Goal: Information Seeking & Learning: Learn about a topic

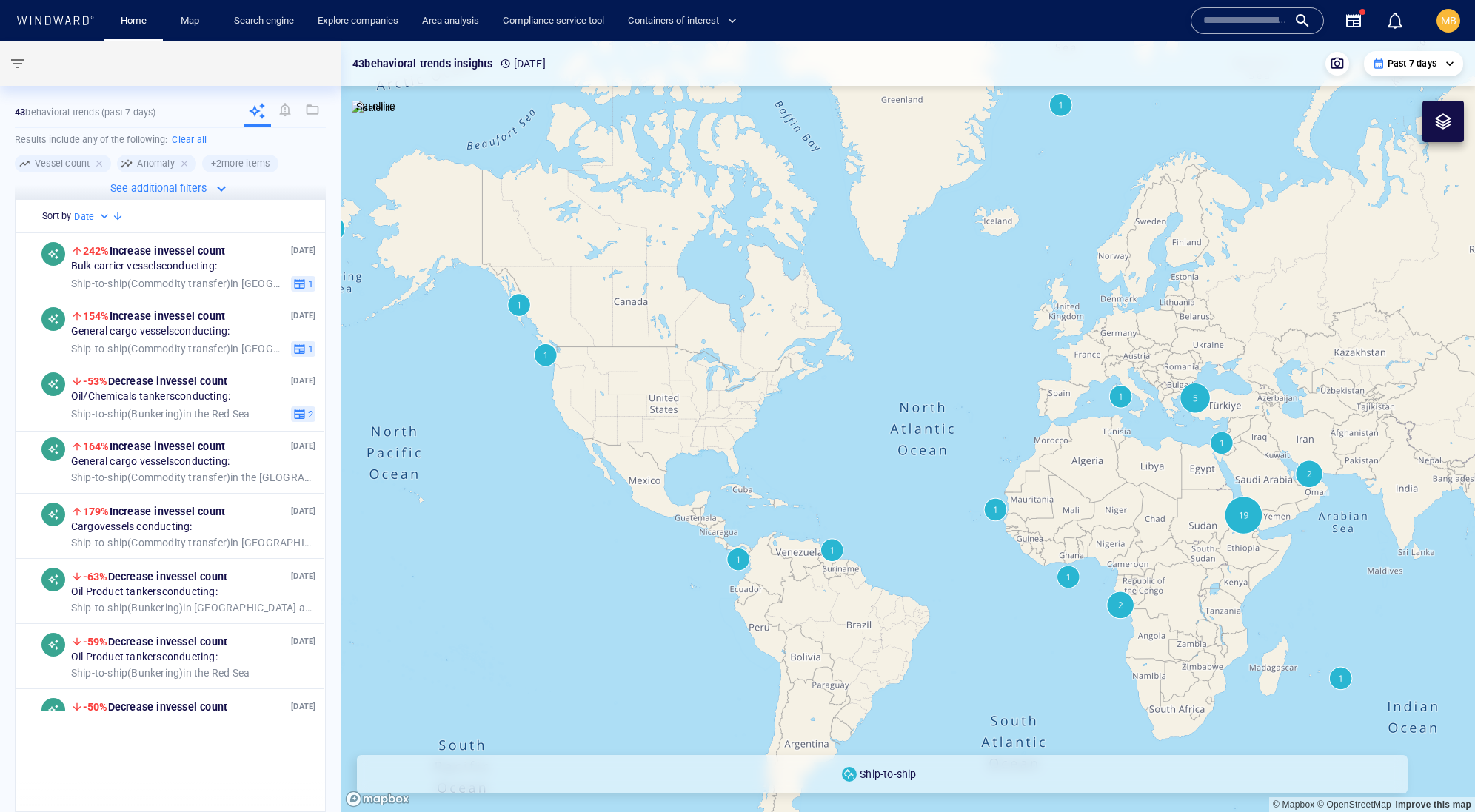
click at [1213, 24] on input "text" at bounding box center [1245, 21] width 84 height 22
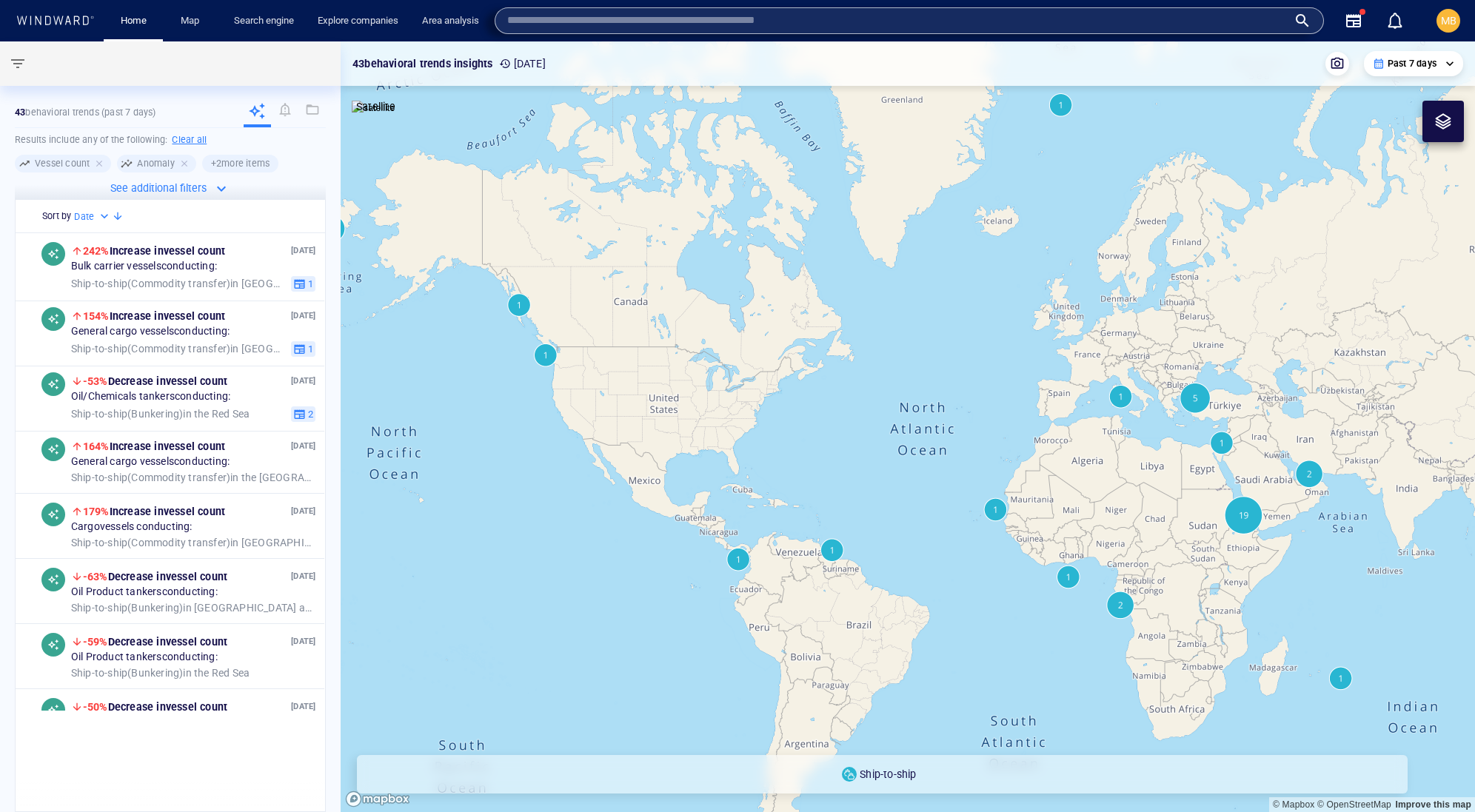
paste input "*******"
type input "*******"
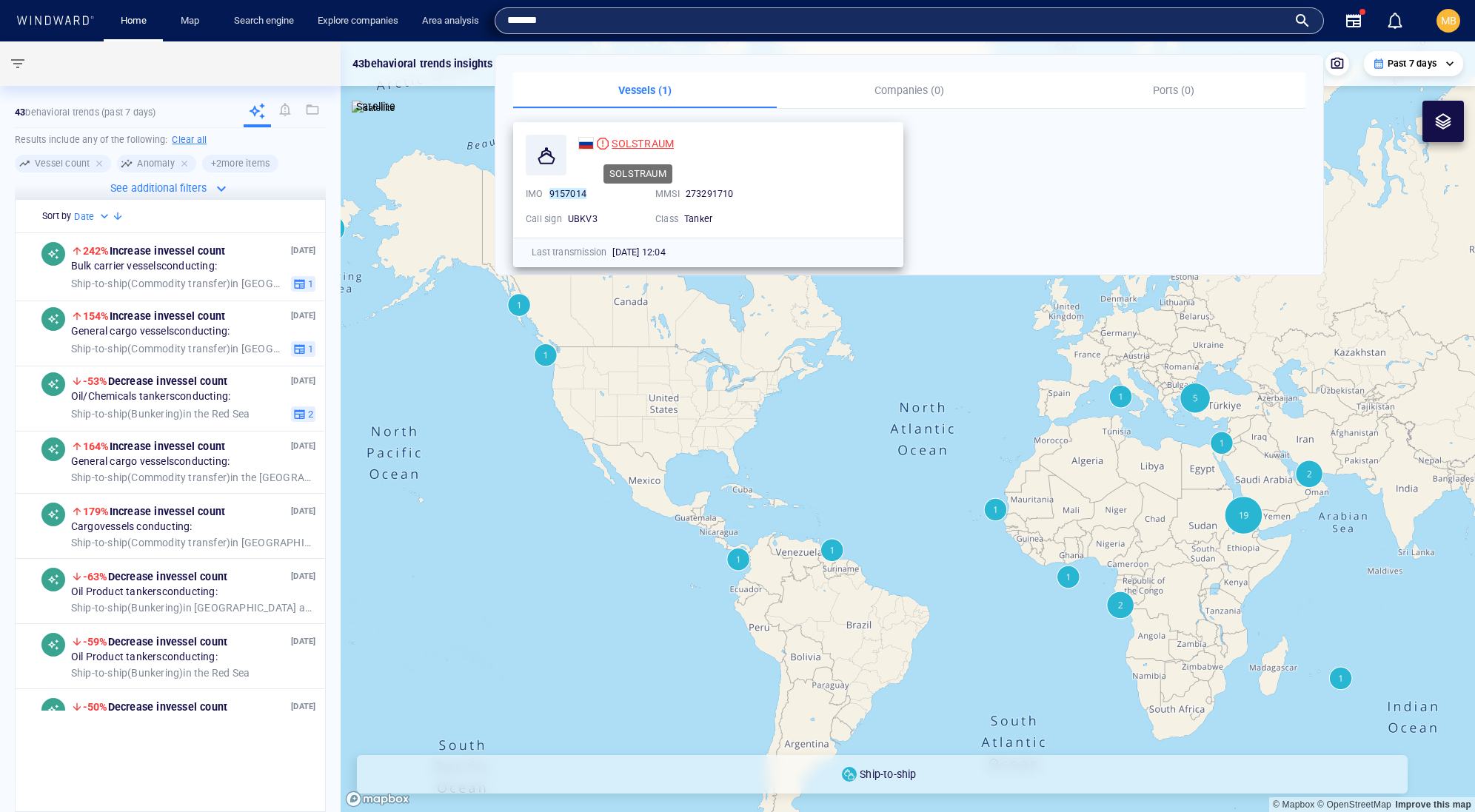
click at [669, 140] on span "SOLSTRAUM" at bounding box center [642, 144] width 62 height 12
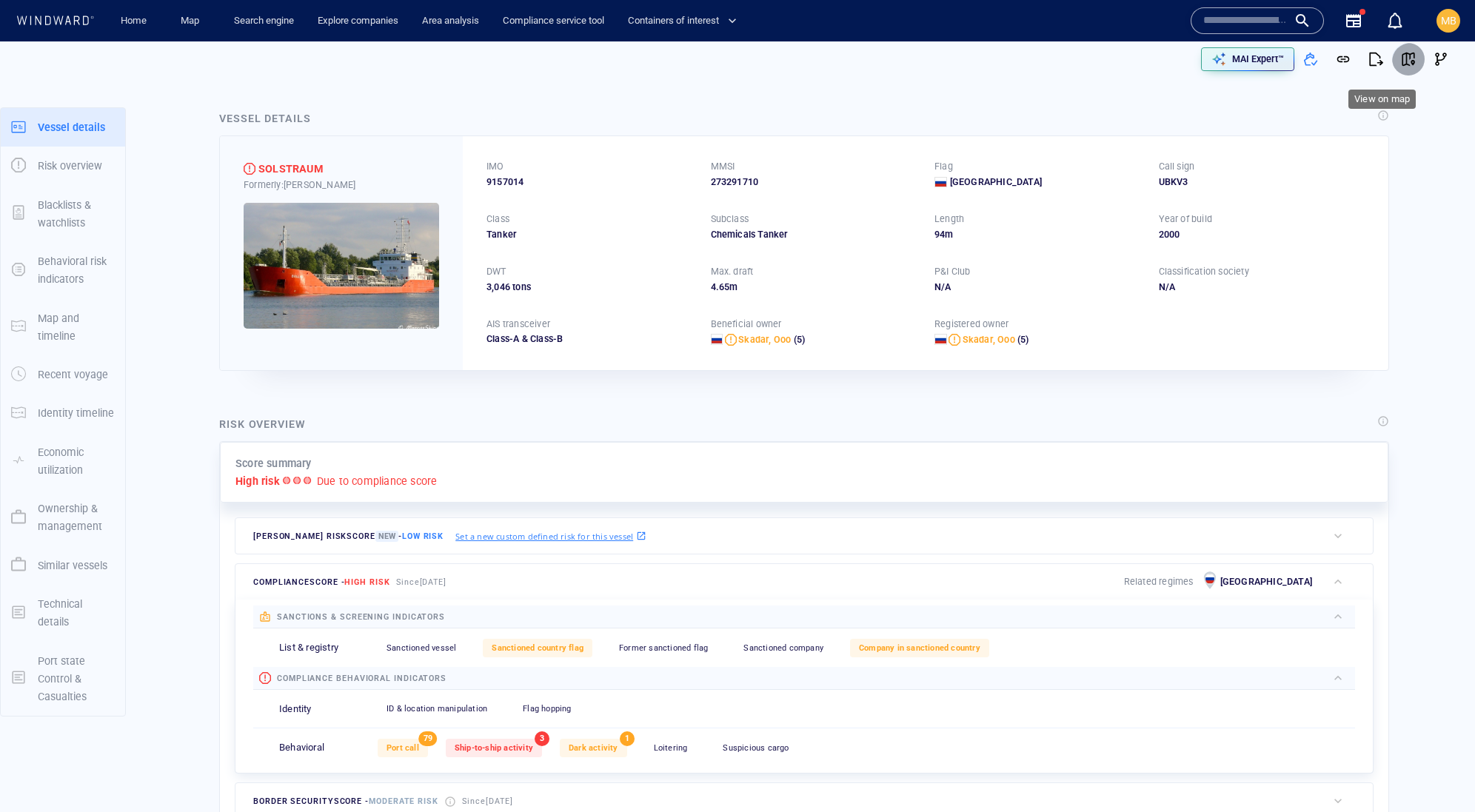
click at [1401, 58] on span "button" at bounding box center [1408, 59] width 15 height 15
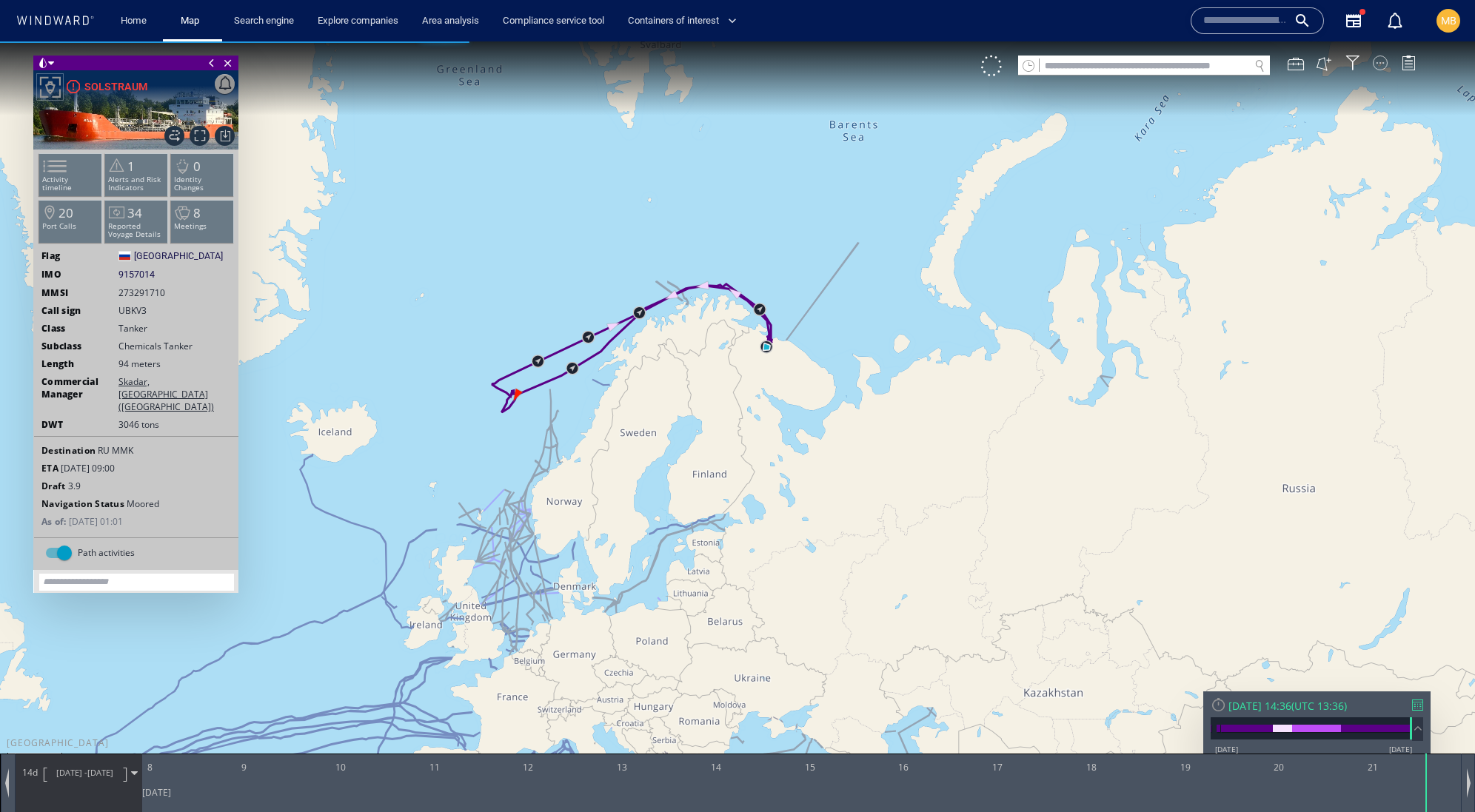
click at [1380, 63] on div at bounding box center [1379, 62] width 15 height 15
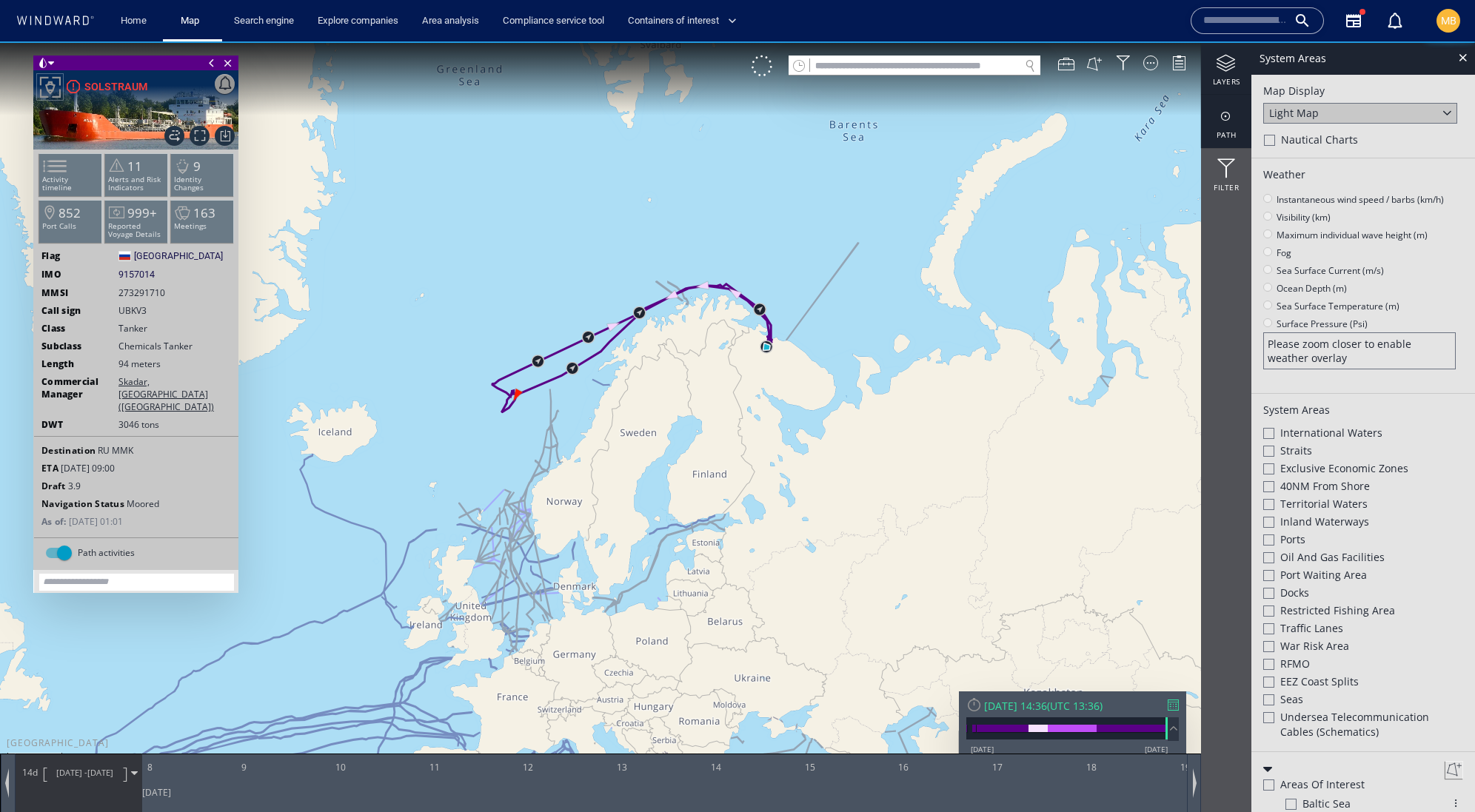
click at [1224, 119] on div at bounding box center [1226, 116] width 50 height 18
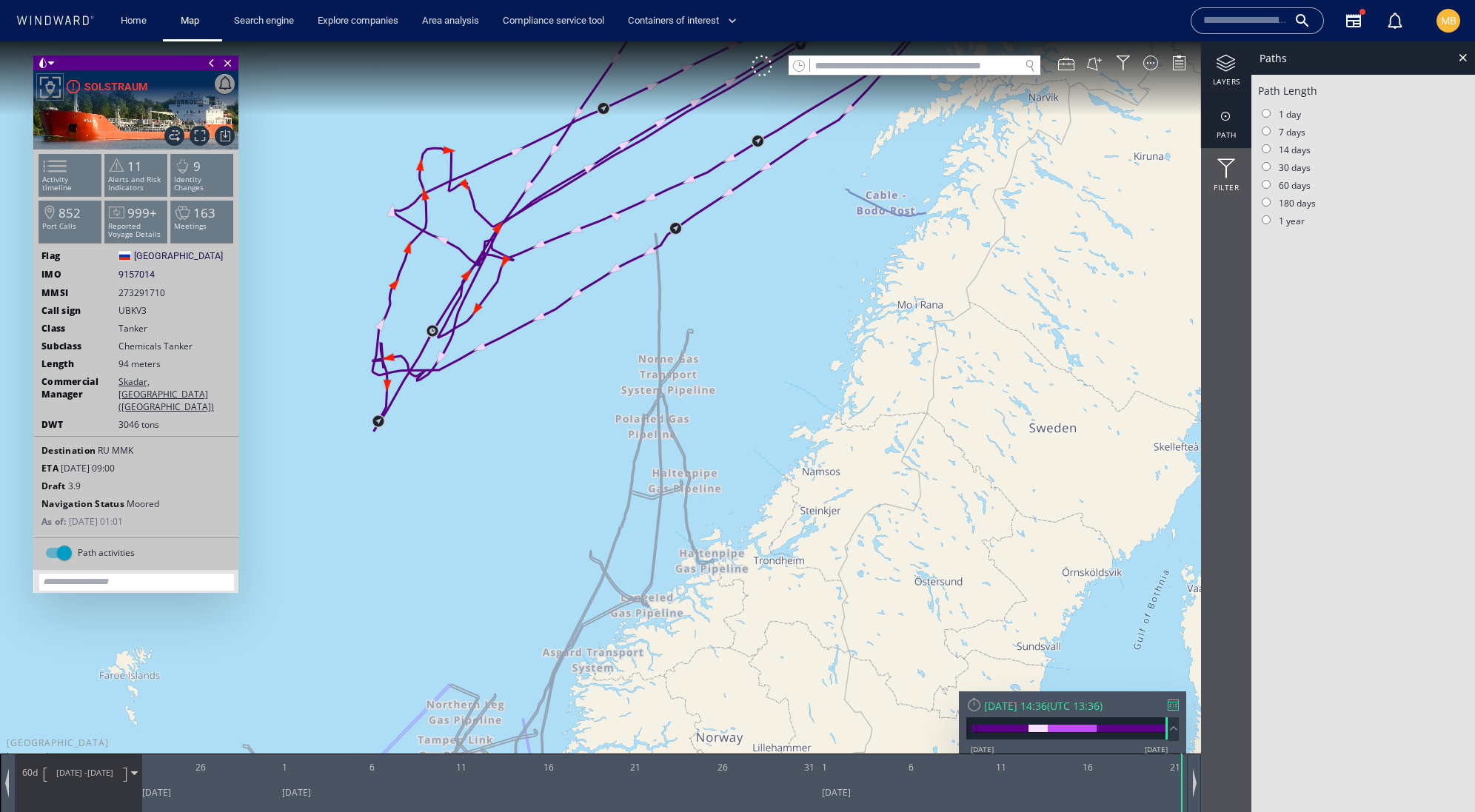
click at [1230, 62] on div at bounding box center [1226, 63] width 50 height 18
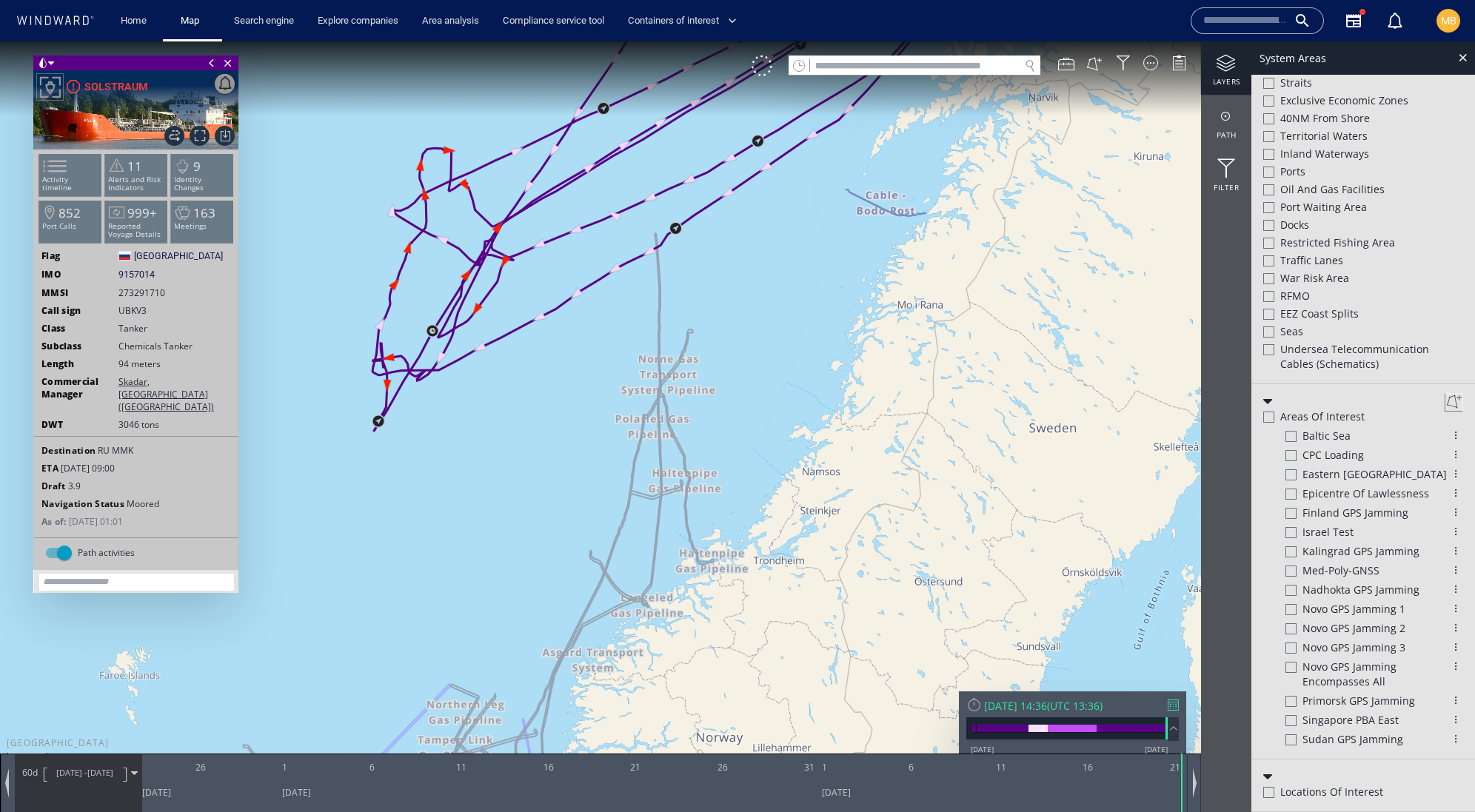
scroll to position [676, 0]
click at [1271, 356] on div at bounding box center [1268, 350] width 11 height 11
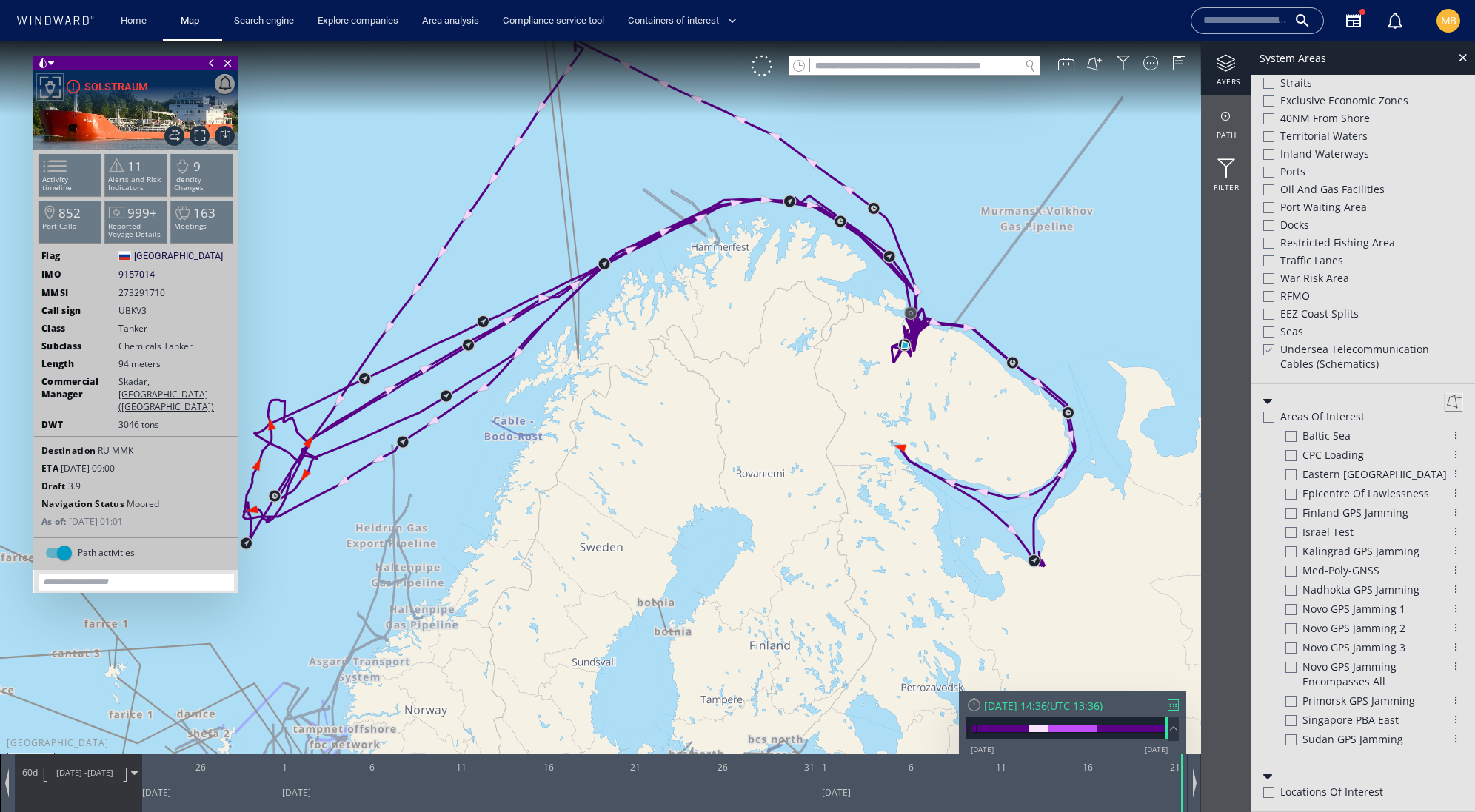
drag, startPoint x: 628, startPoint y: 418, endPoint x: 753, endPoint y: 433, distance: 125.9
click at [753, 434] on canvas "Map" at bounding box center [737, 419] width 1475 height 756
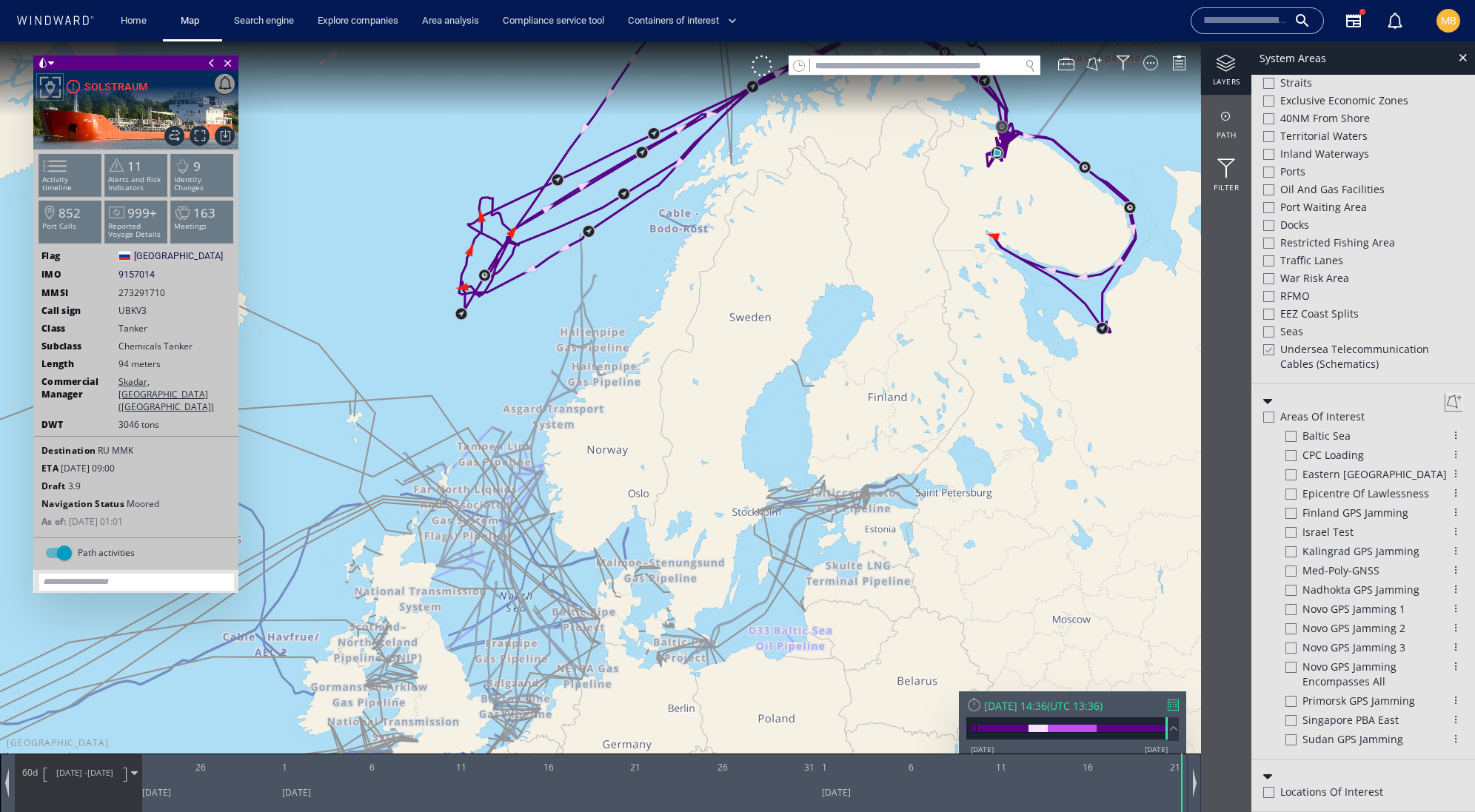
drag, startPoint x: 635, startPoint y: 354, endPoint x: 685, endPoint y: 438, distance: 97.8
click at [685, 438] on canvas "Map" at bounding box center [737, 419] width 1475 height 756
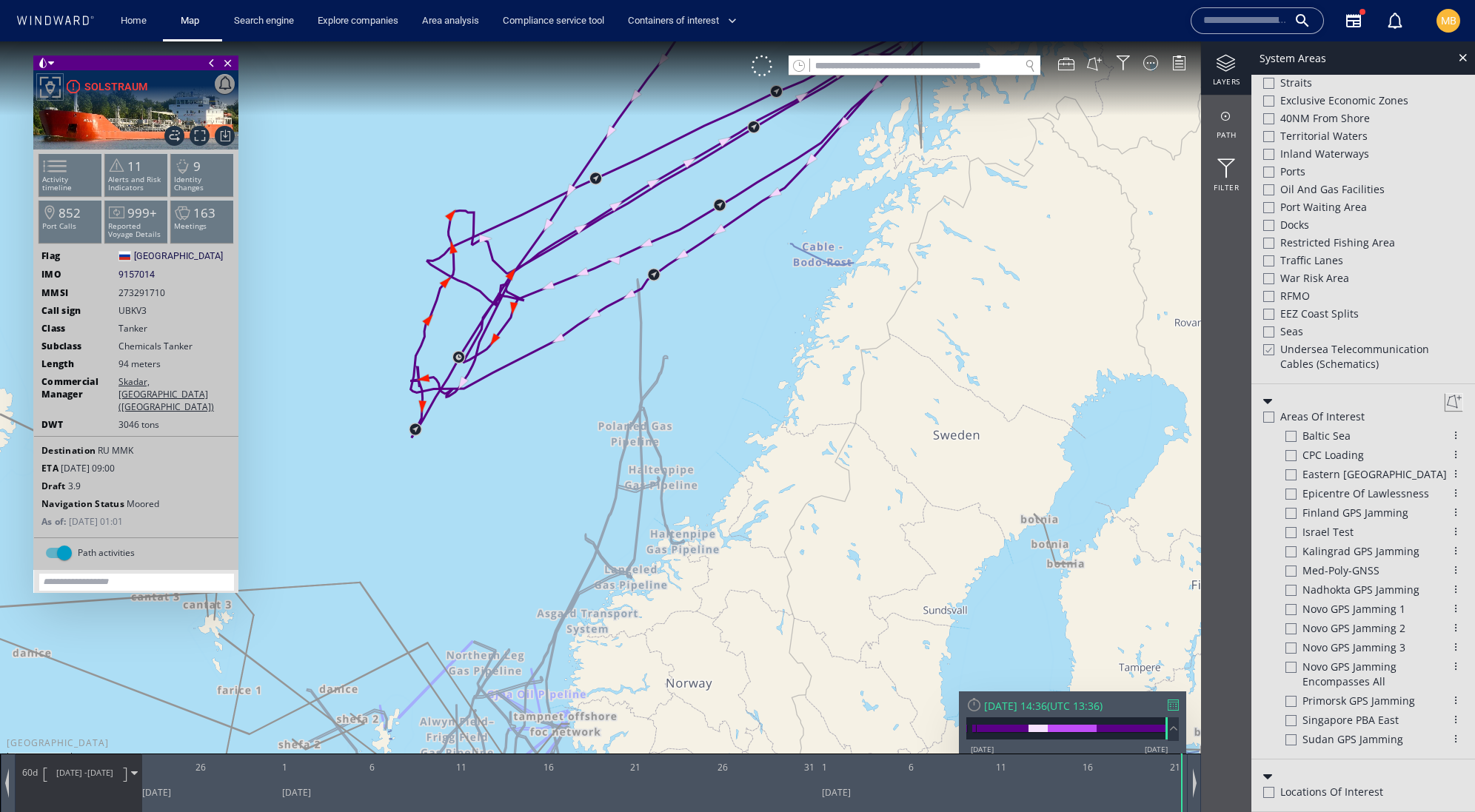
drag, startPoint x: 573, startPoint y: 401, endPoint x: 604, endPoint y: 439, distance: 49.0
click at [603, 438] on canvas "Map" at bounding box center [737, 419] width 1475 height 756
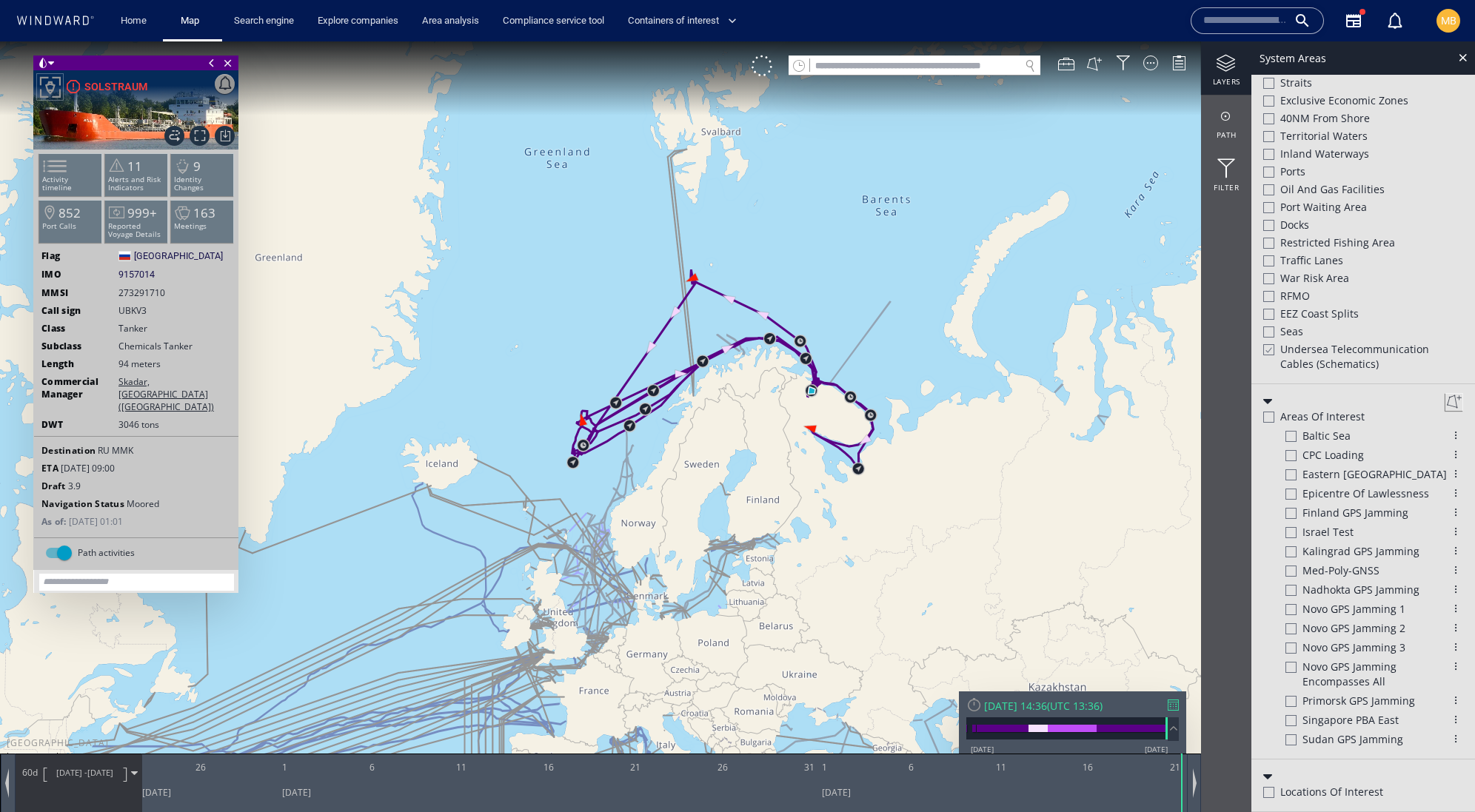
drag, startPoint x: 748, startPoint y: 438, endPoint x: 687, endPoint y: 433, distance: 61.2
click at [687, 436] on canvas "Map" at bounding box center [737, 419] width 1475 height 756
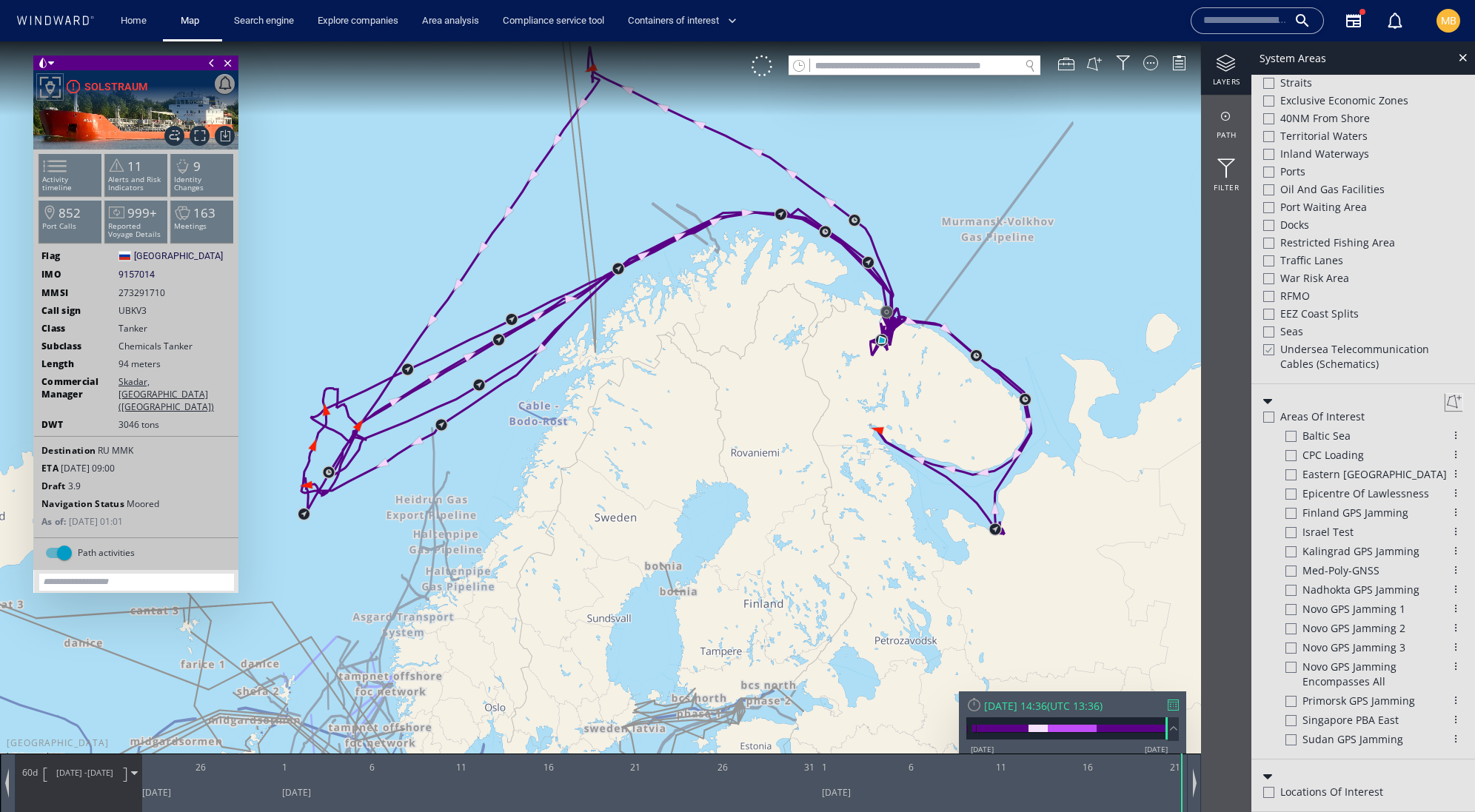
drag, startPoint x: 687, startPoint y: 433, endPoint x: 761, endPoint y: 457, distance: 77.8
click at [759, 459] on canvas "Map" at bounding box center [737, 419] width 1475 height 756
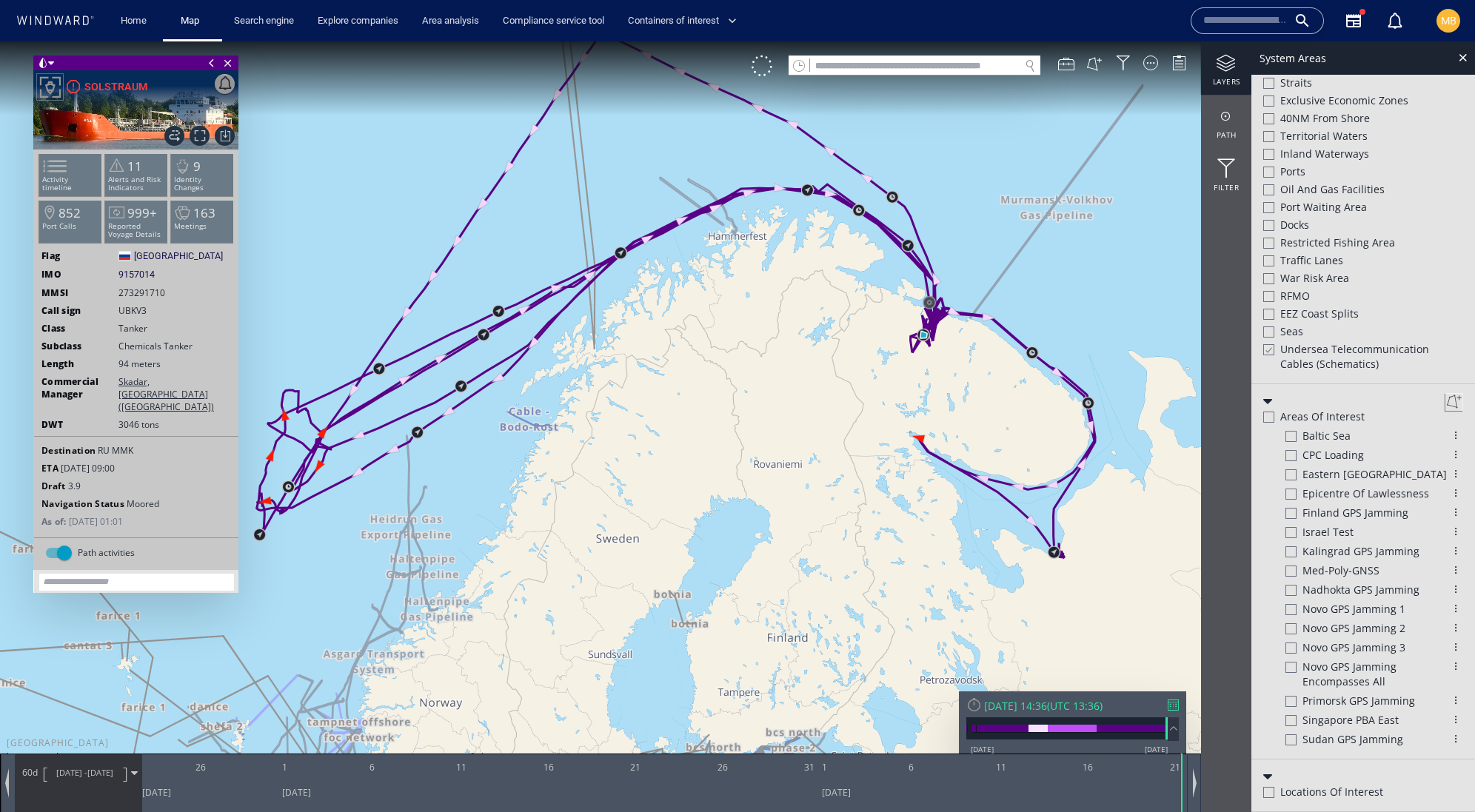
drag, startPoint x: 751, startPoint y: 436, endPoint x: 875, endPoint y: 425, distance: 124.5
click at [875, 425] on canvas "Map" at bounding box center [737, 419] width 1475 height 756
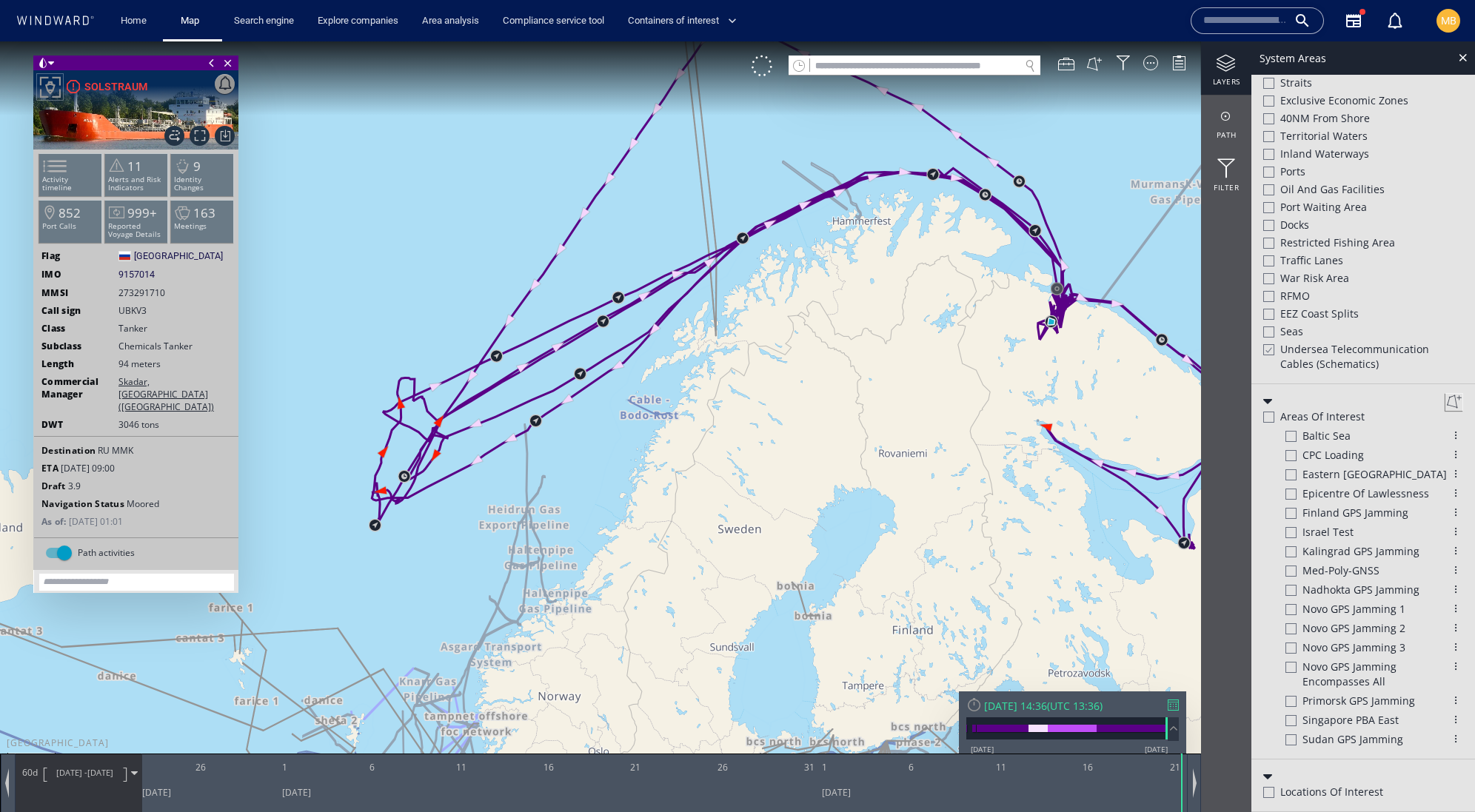
drag, startPoint x: 886, startPoint y: 398, endPoint x: 835, endPoint y: 412, distance: 52.9
click at [835, 415] on canvas "Map" at bounding box center [737, 419] width 1475 height 756
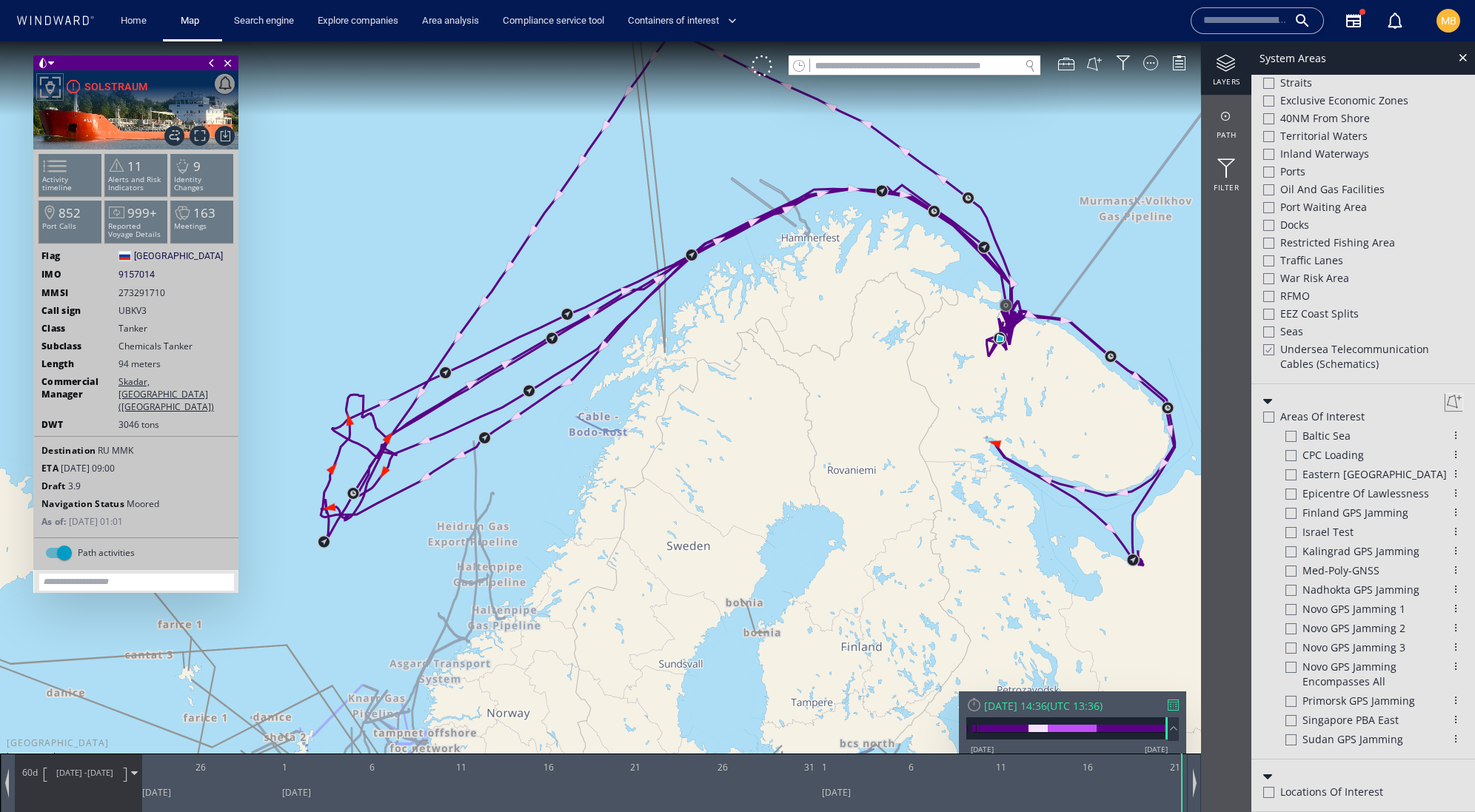
click at [835, 412] on canvas "Map" at bounding box center [737, 419] width 1475 height 756
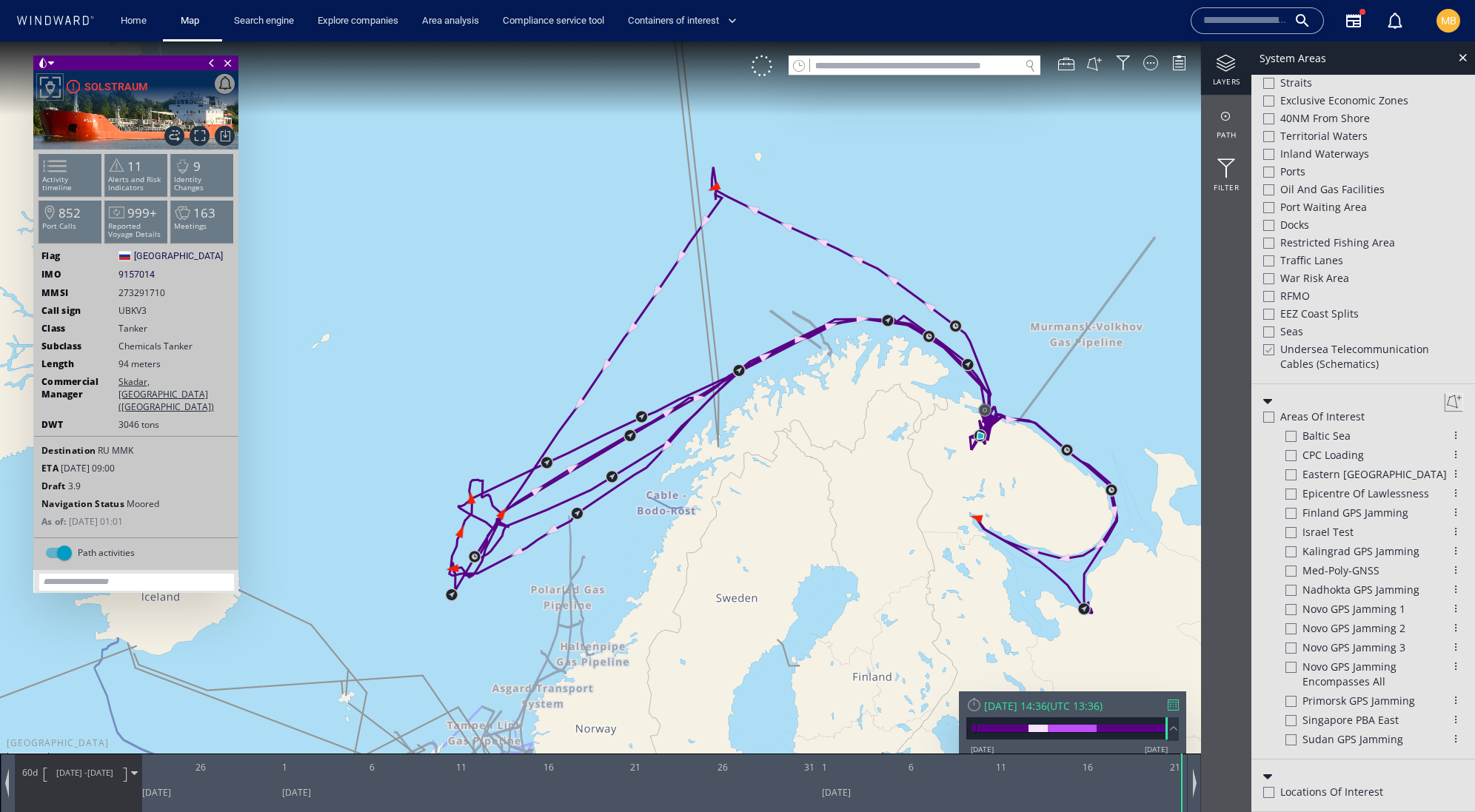
drag, startPoint x: 835, startPoint y: 412, endPoint x: 841, endPoint y: 504, distance: 92.2
click at [843, 505] on canvas "Map" at bounding box center [737, 419] width 1475 height 756
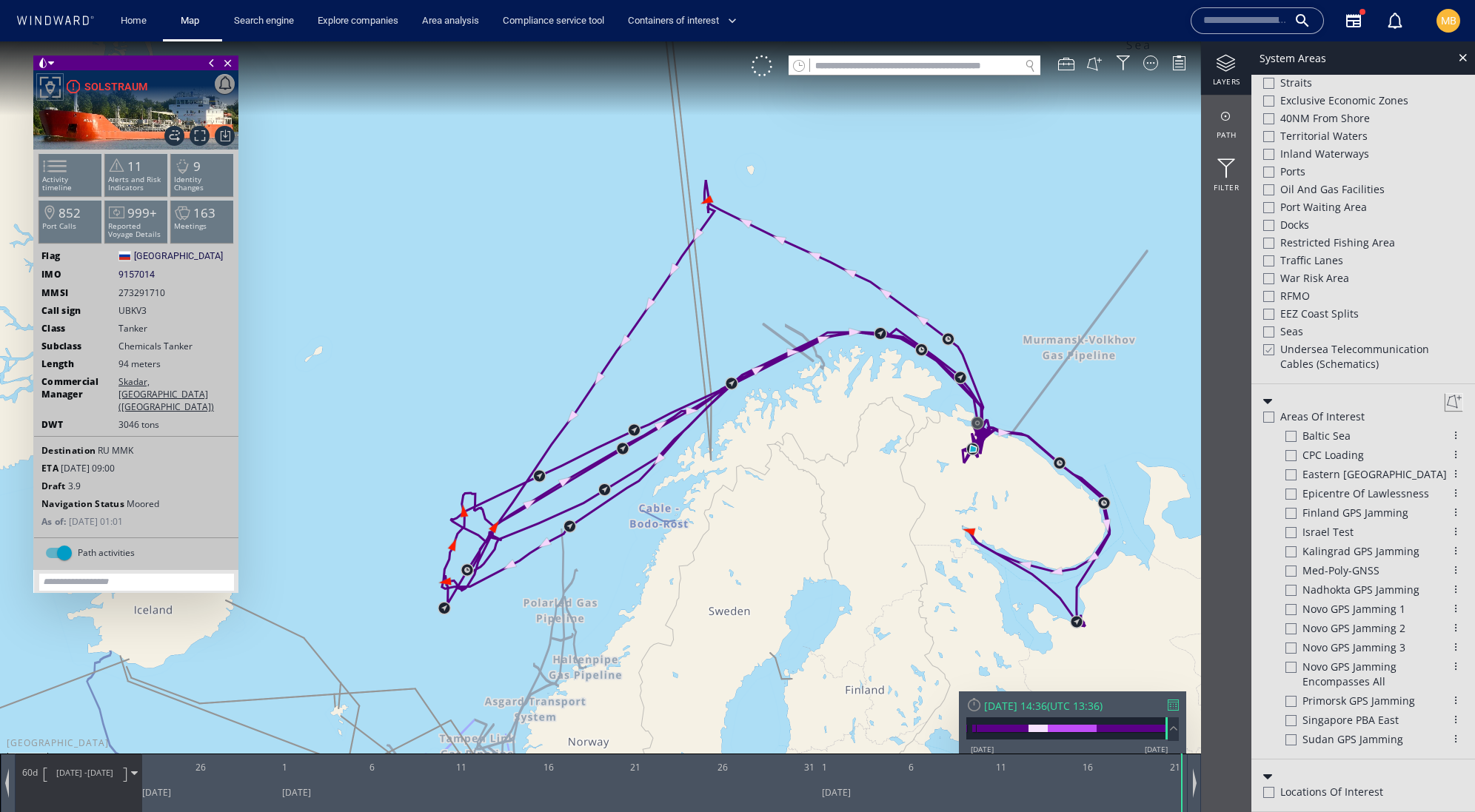
scroll to position [502, 0]
click at [1229, 117] on div at bounding box center [1226, 116] width 50 height 18
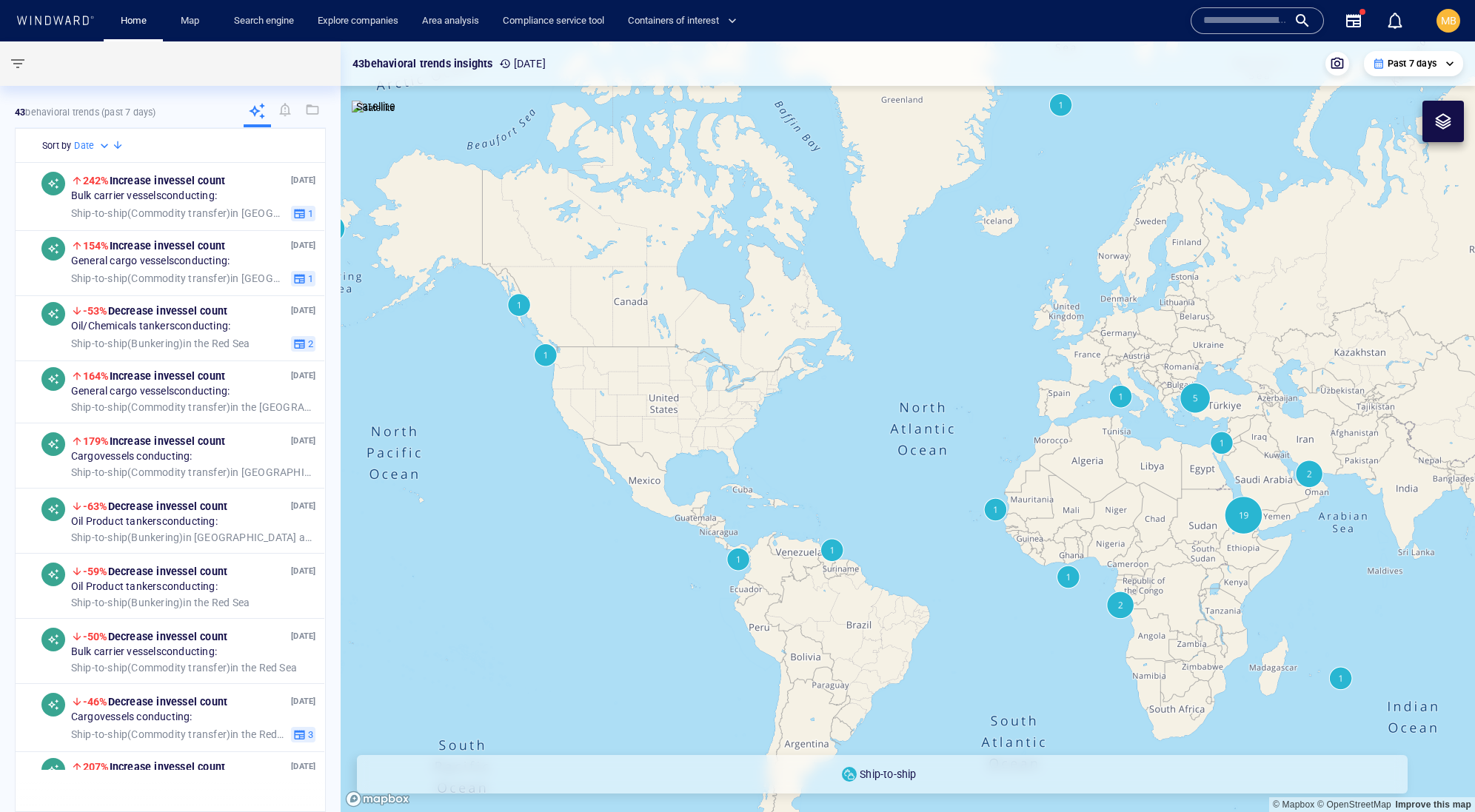
click at [1210, 24] on input "text" at bounding box center [1245, 21] width 84 height 22
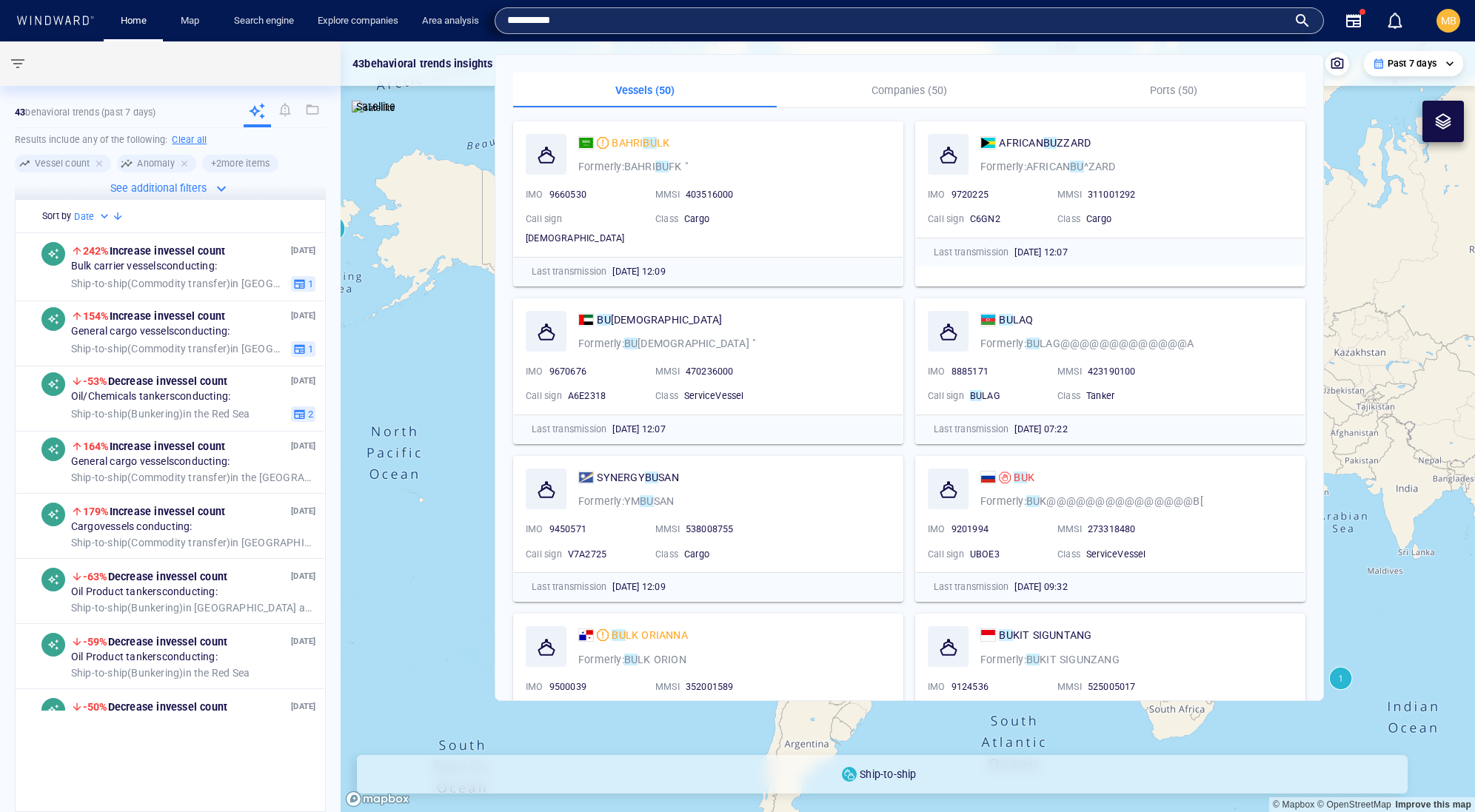
type input "********"
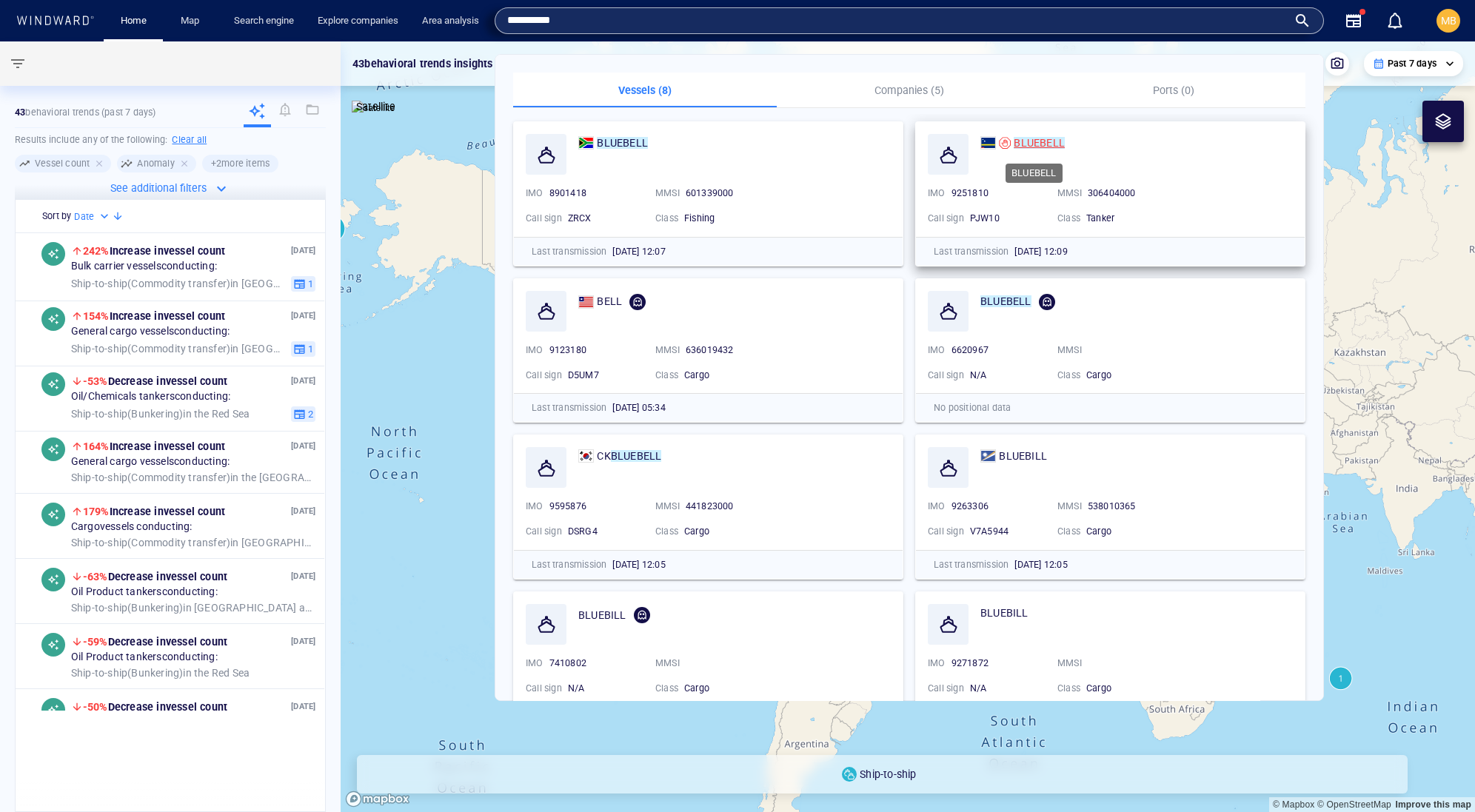
click at [1057, 137] on mark "BLUEBELL" at bounding box center [1038, 143] width 51 height 12
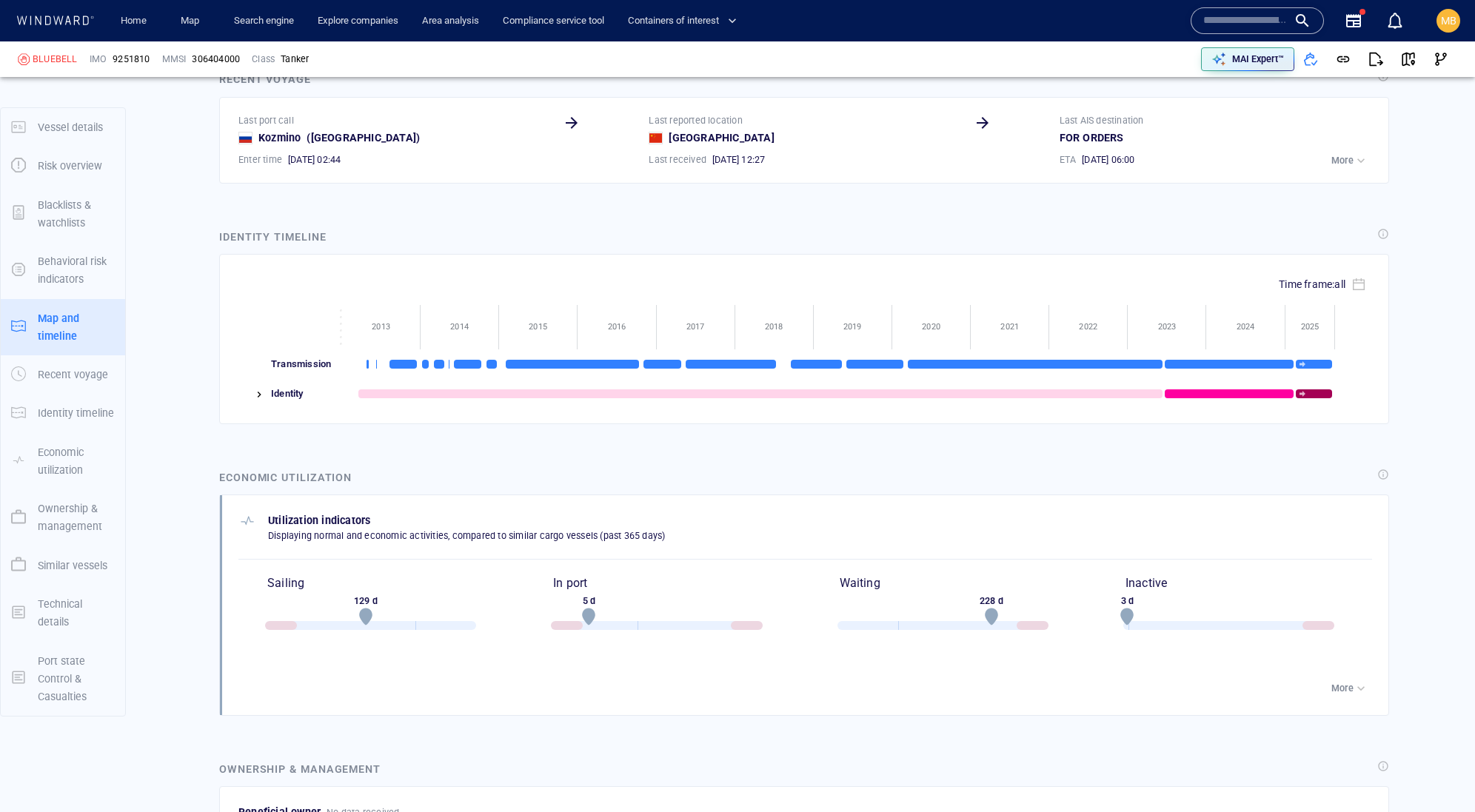
scroll to position [246243, 0]
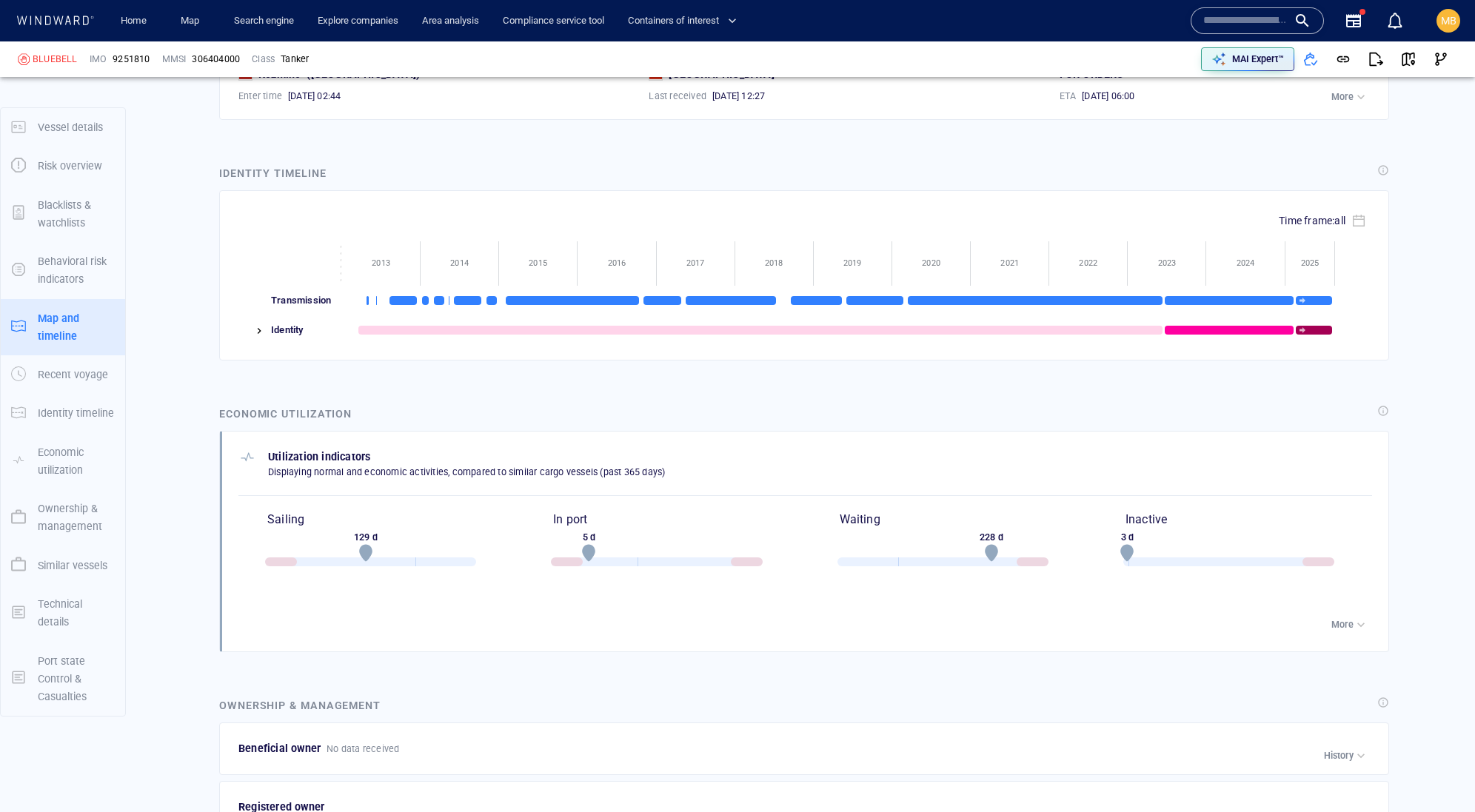
scroll to position [2341, 0]
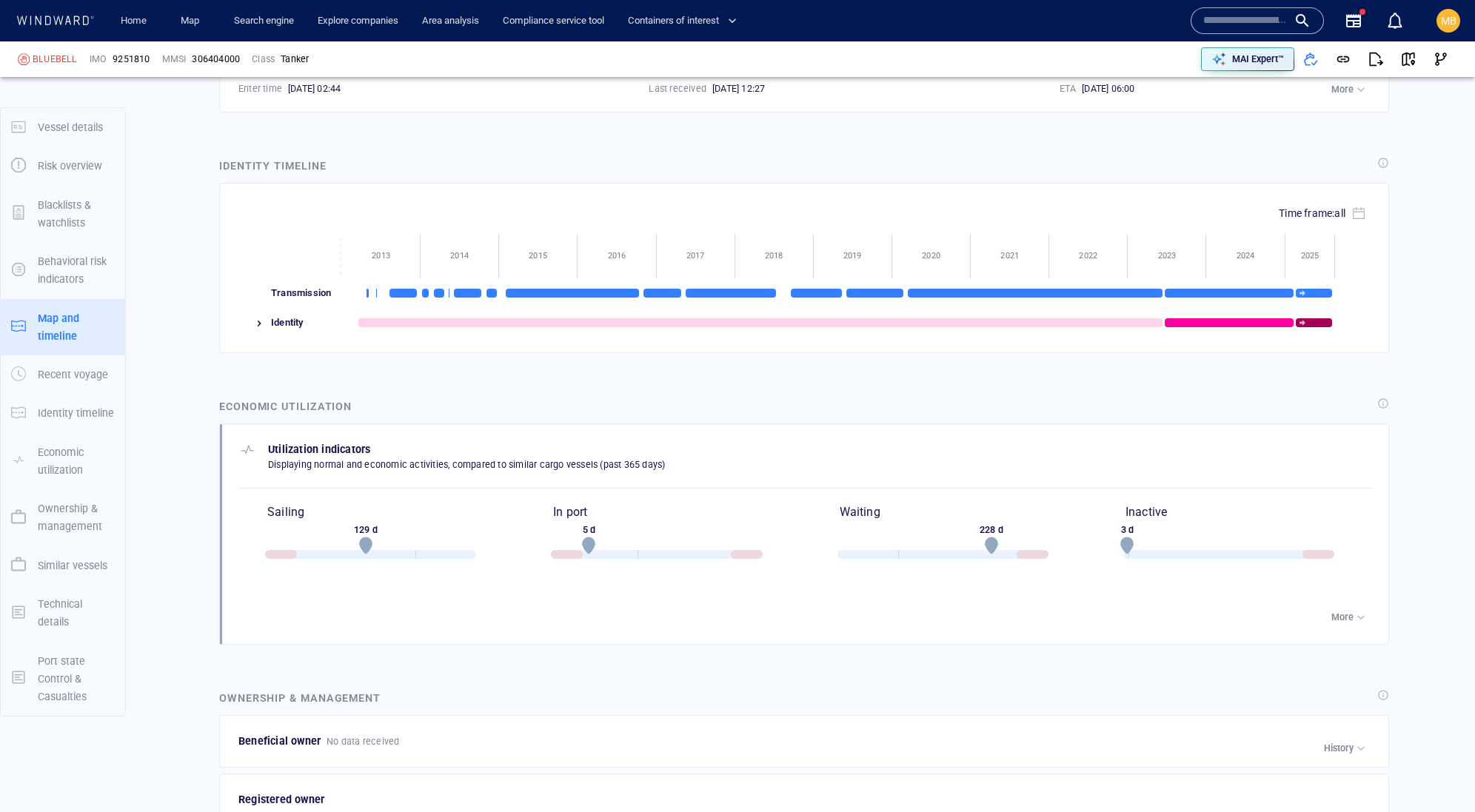
scroll to position [2365, 0]
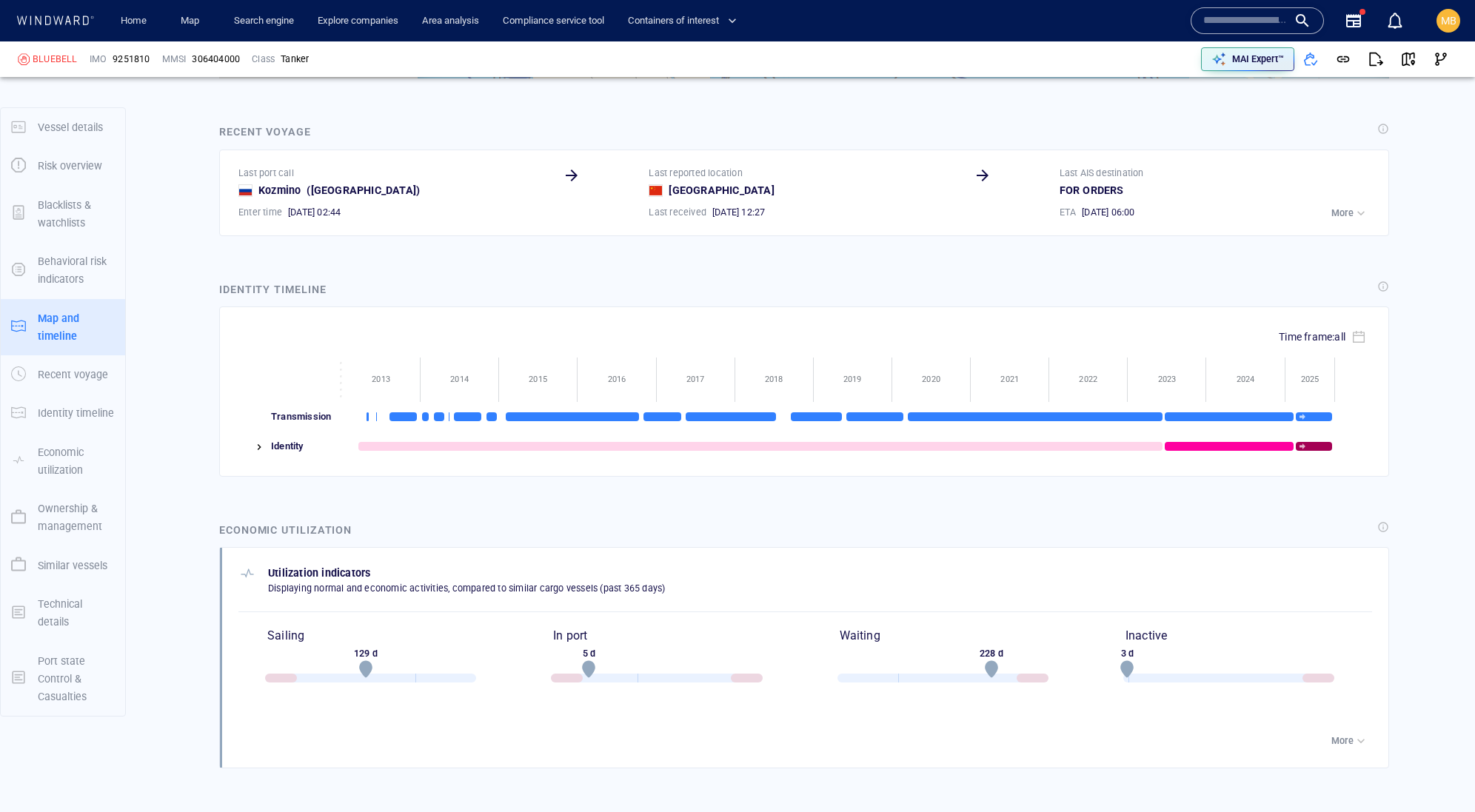
scroll to position [2257, 0]
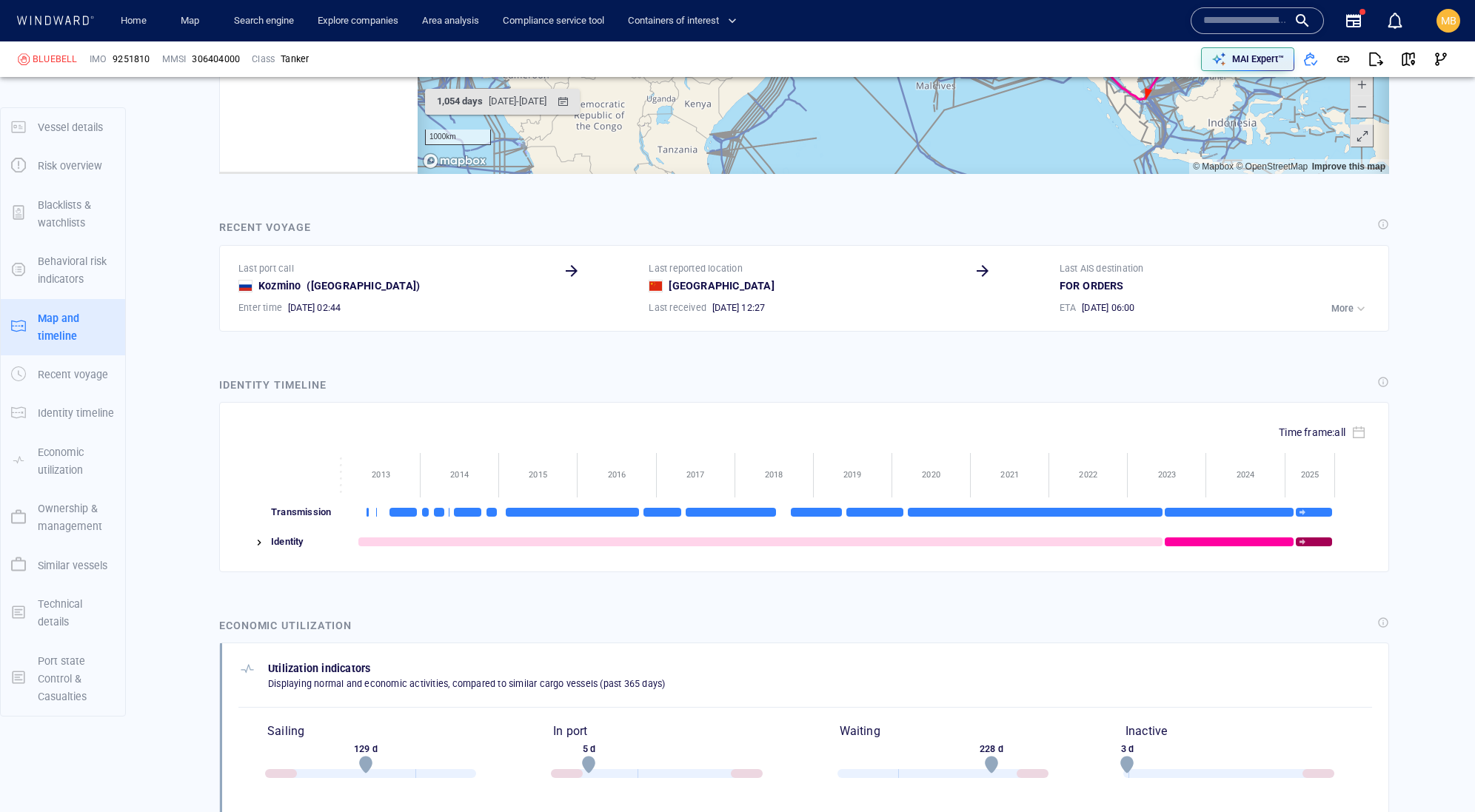
scroll to position [2174, 0]
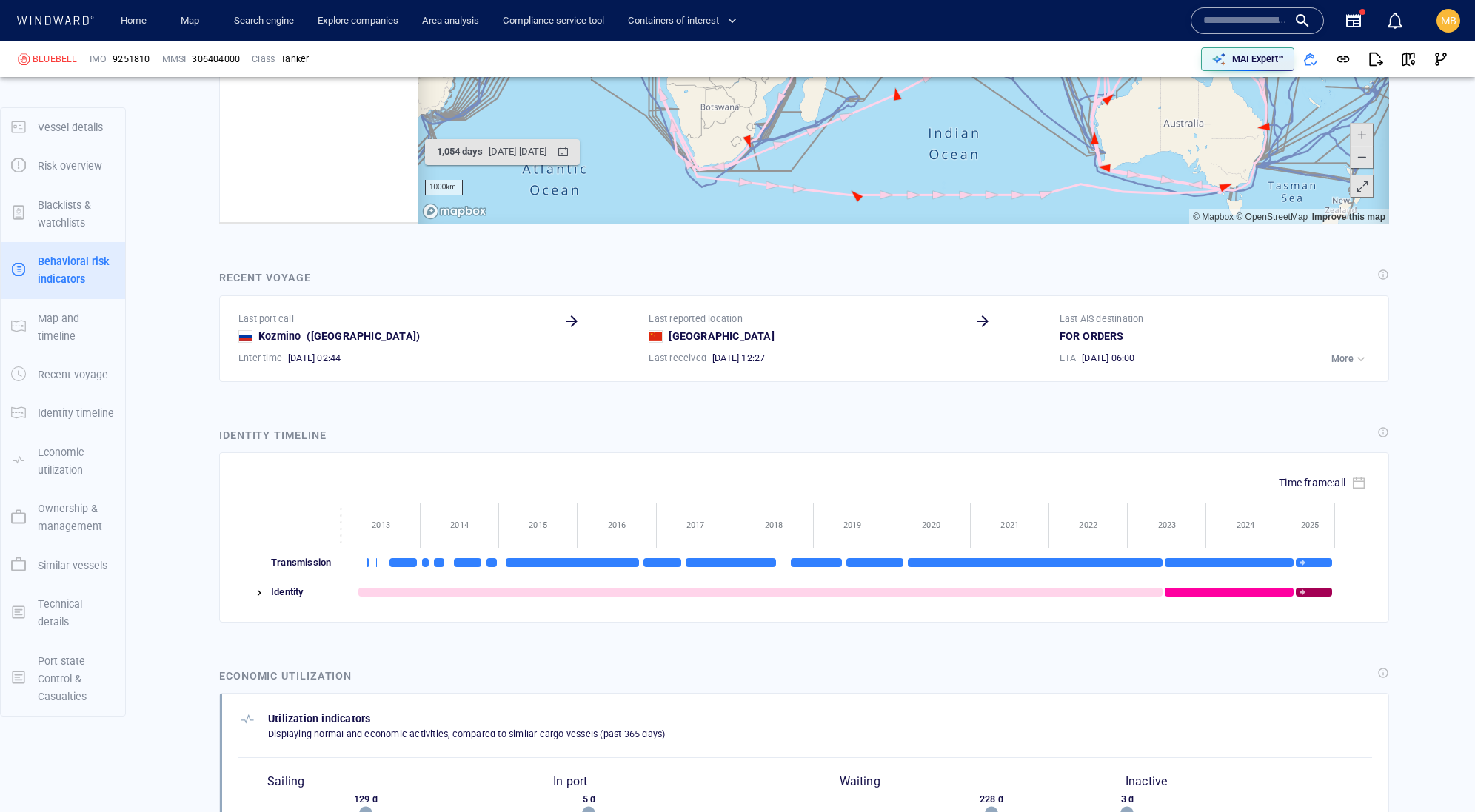
scroll to position [280, 0]
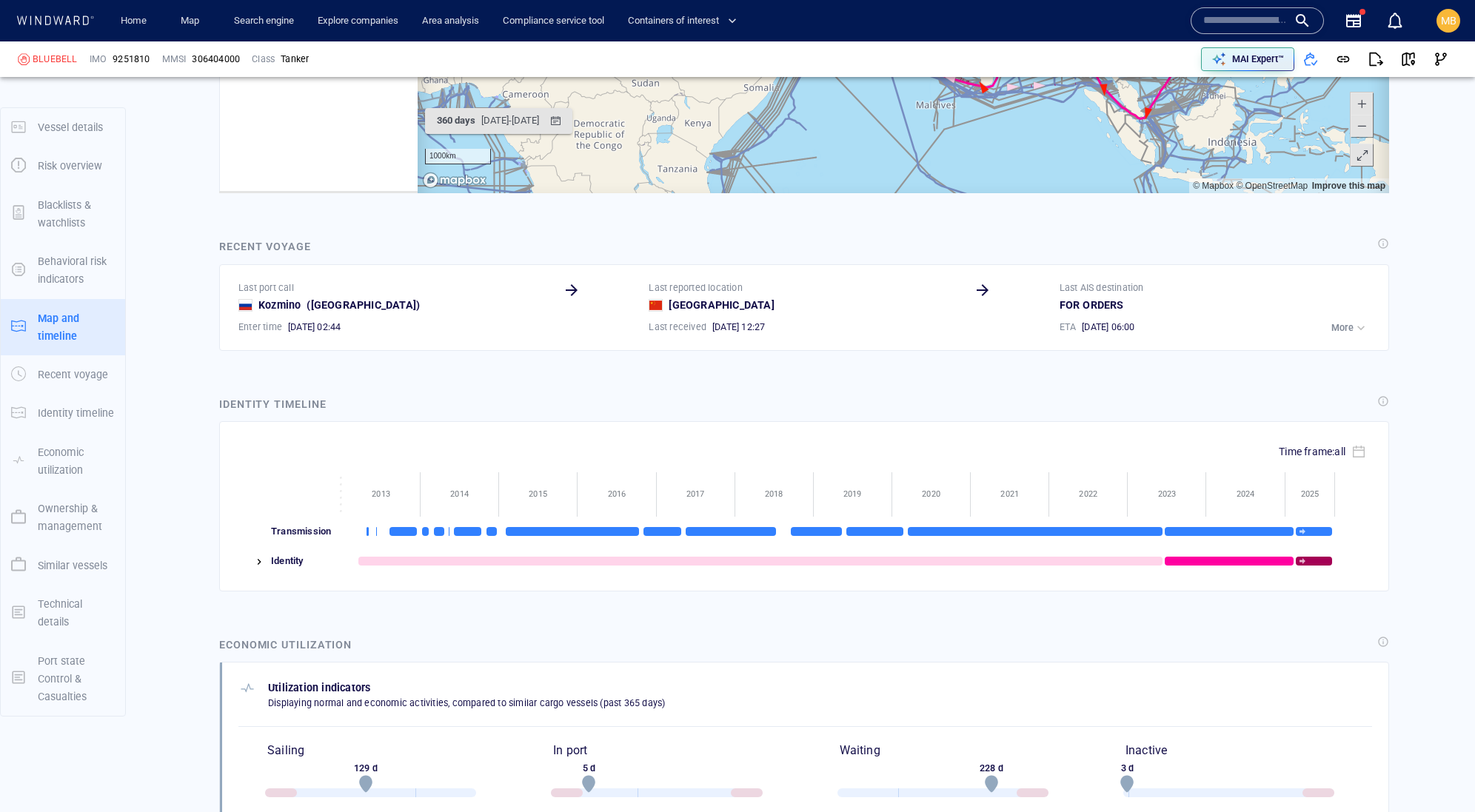
scroll to position [2148, 0]
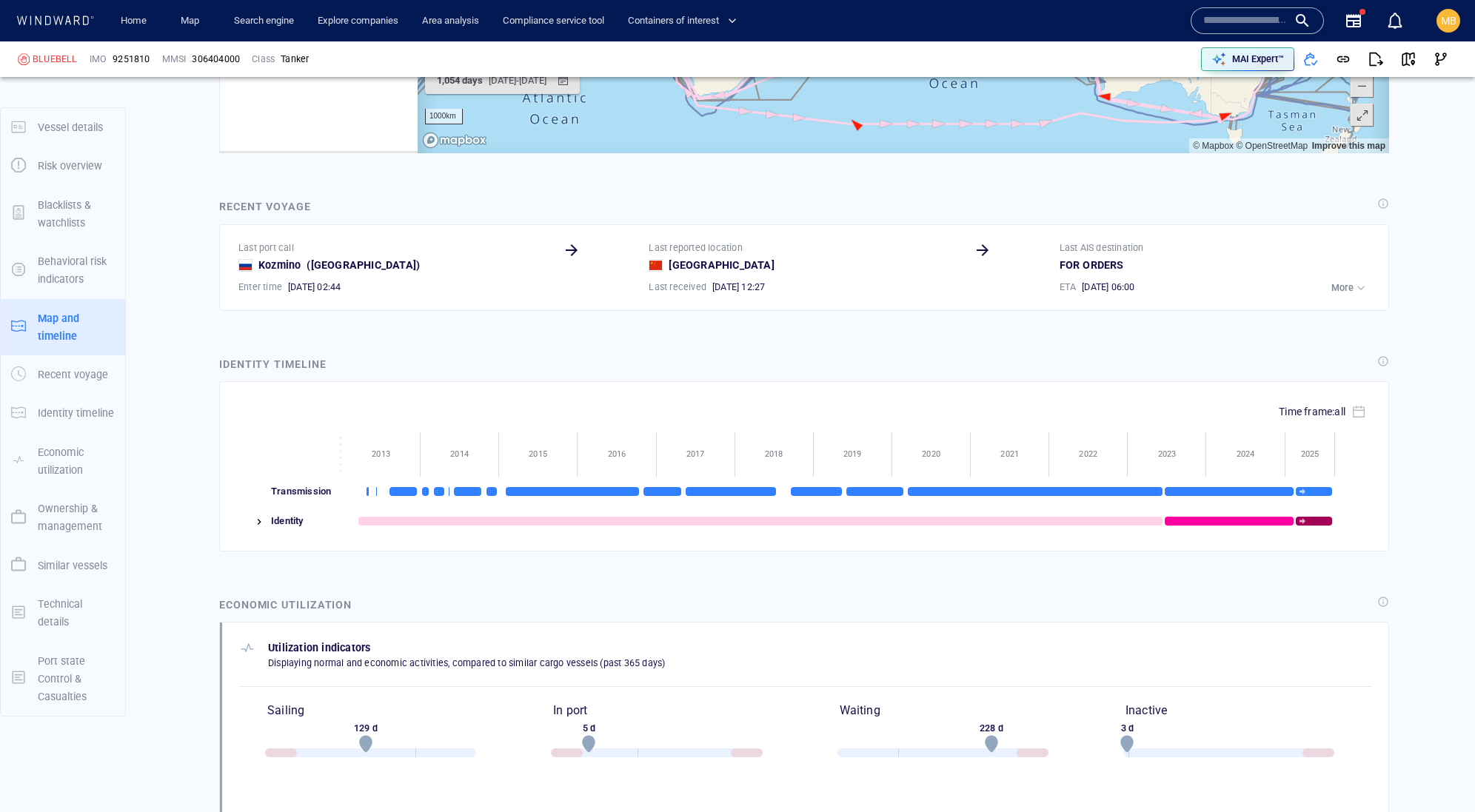
scroll to position [2187, 0]
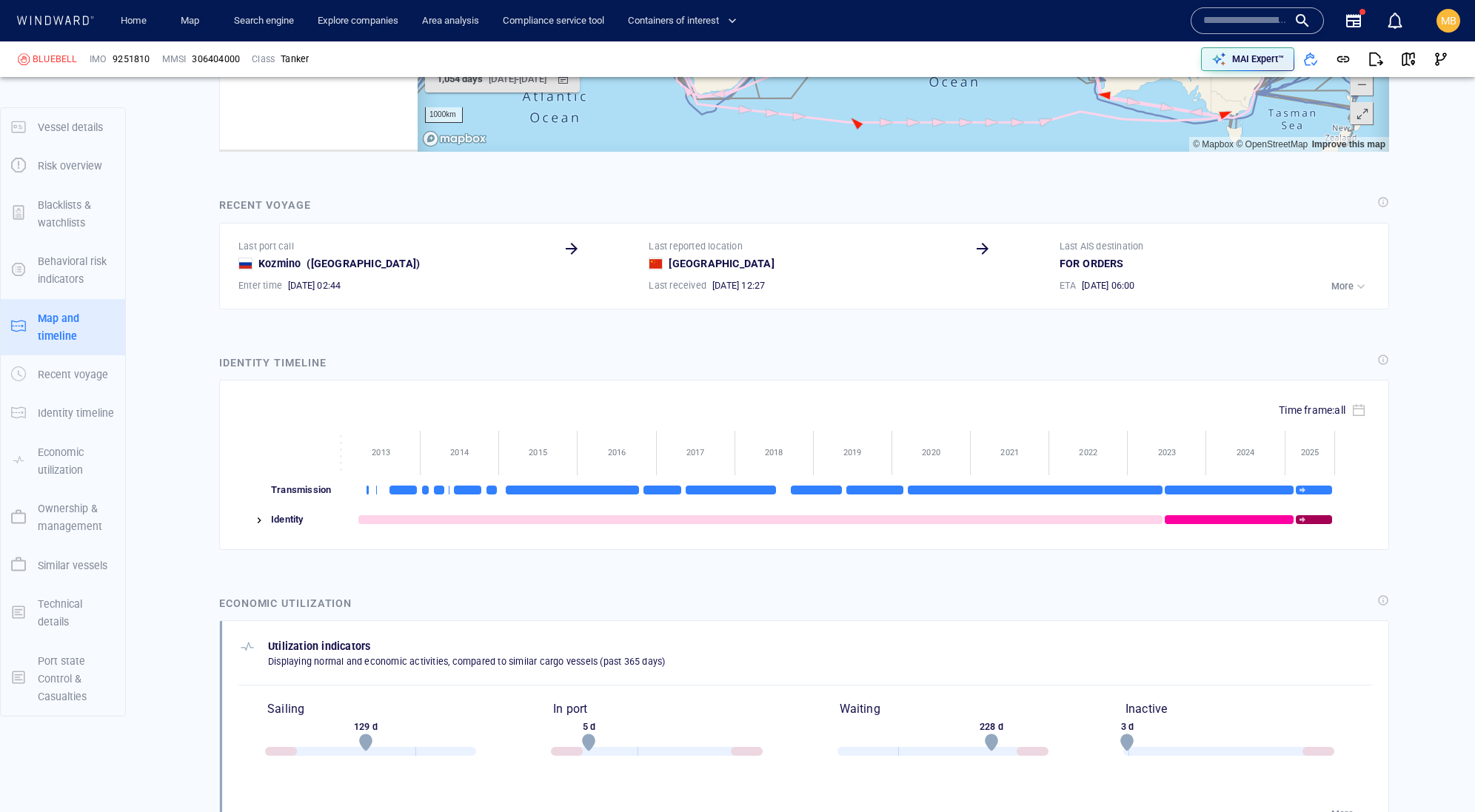
click at [1234, 18] on input "text" at bounding box center [1245, 21] width 84 height 22
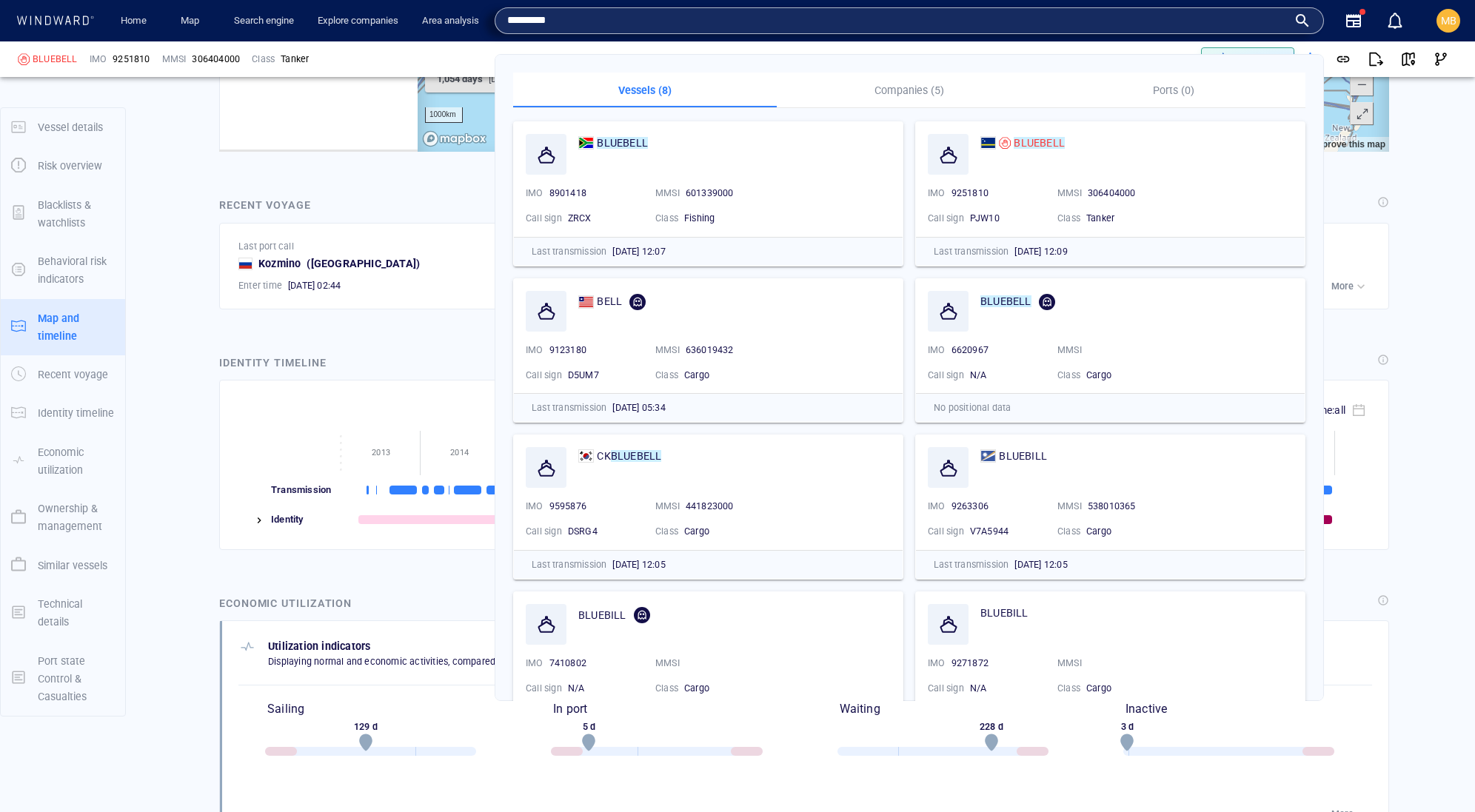
scroll to position [0, 0]
type input "********"
click at [1018, 308] on mark "BLUEBELL" at bounding box center [1006, 302] width 51 height 12
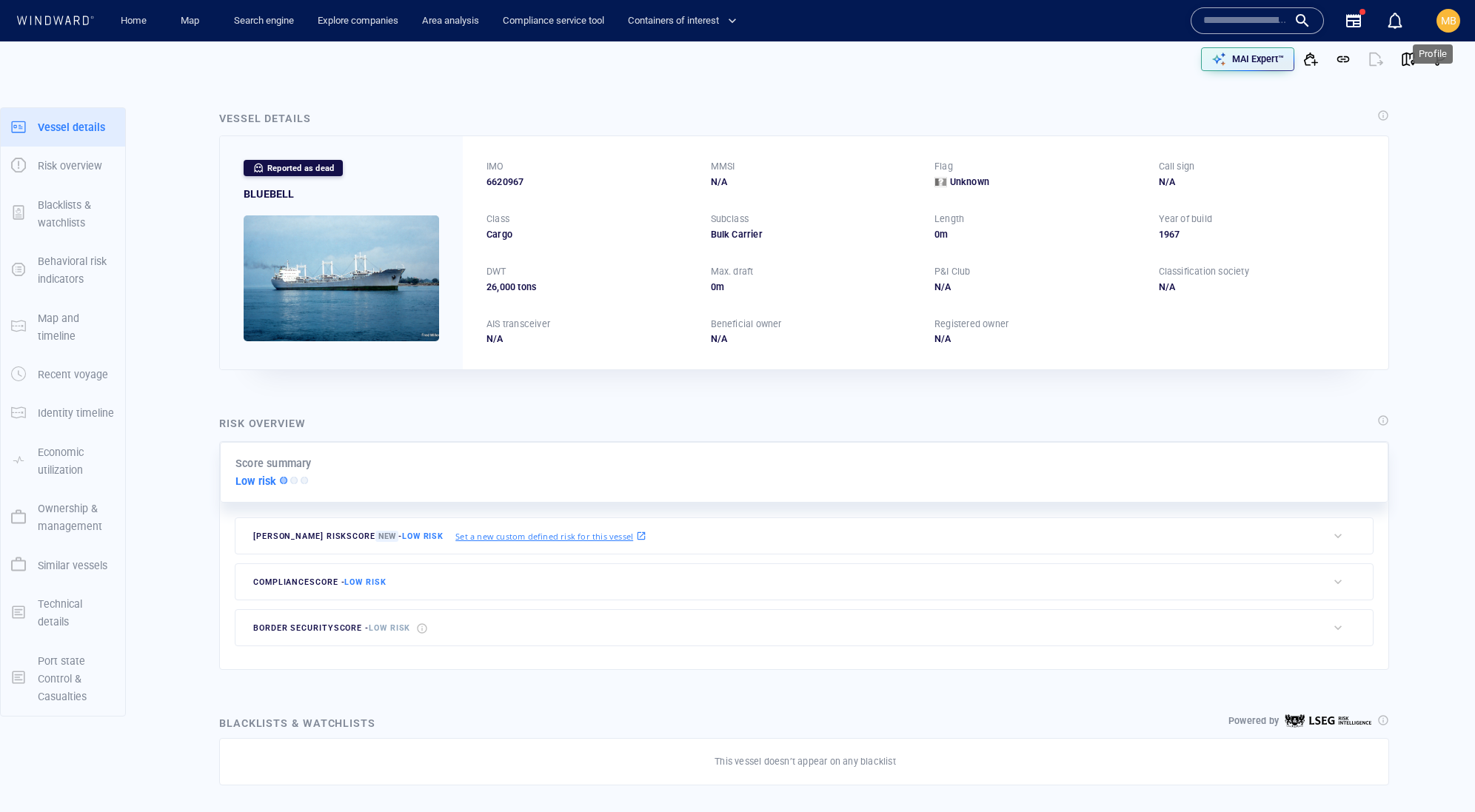
click at [1441, 24] on span "MB" at bounding box center [1448, 21] width 15 height 12
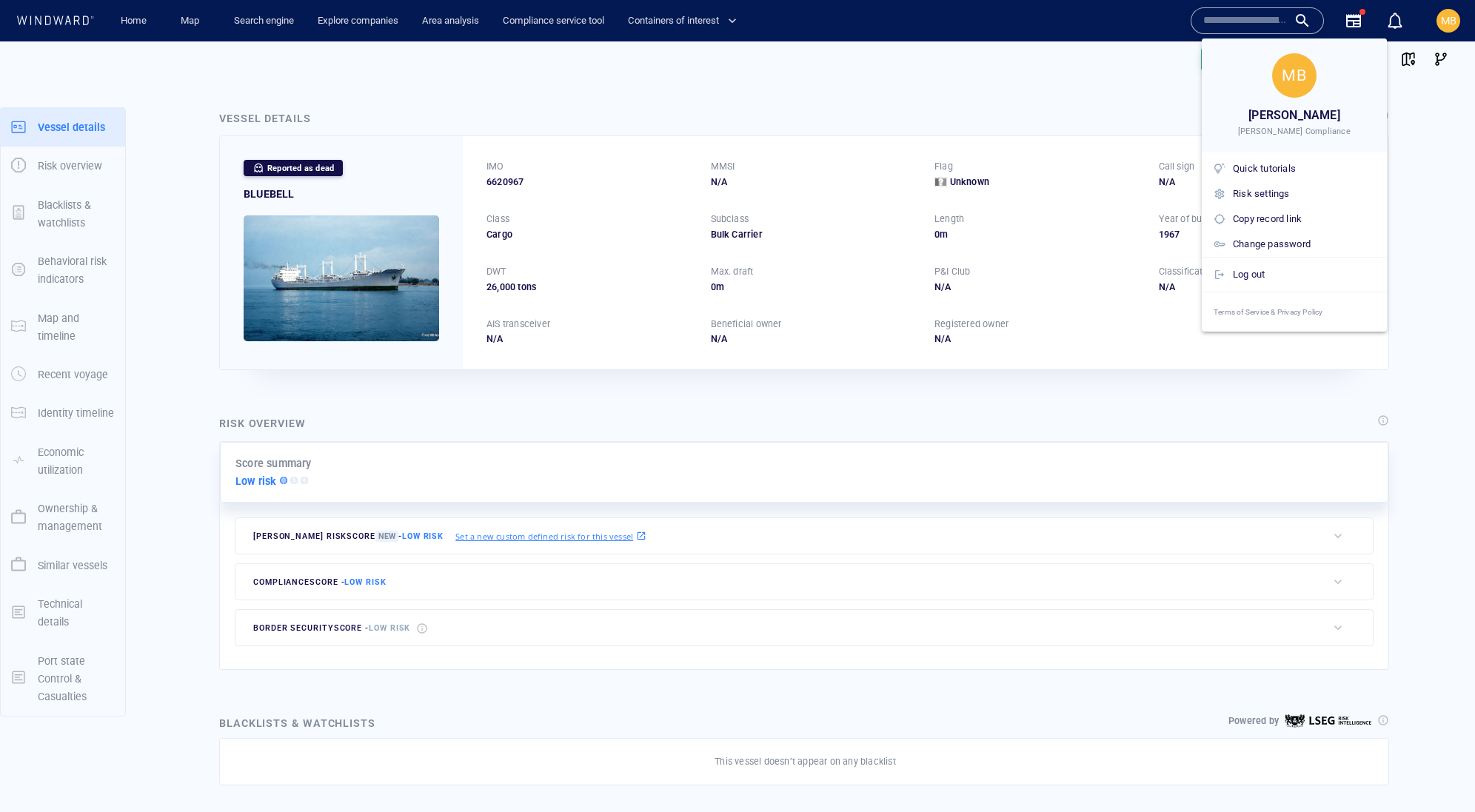
click at [1245, 19] on div at bounding box center [737, 406] width 1475 height 812
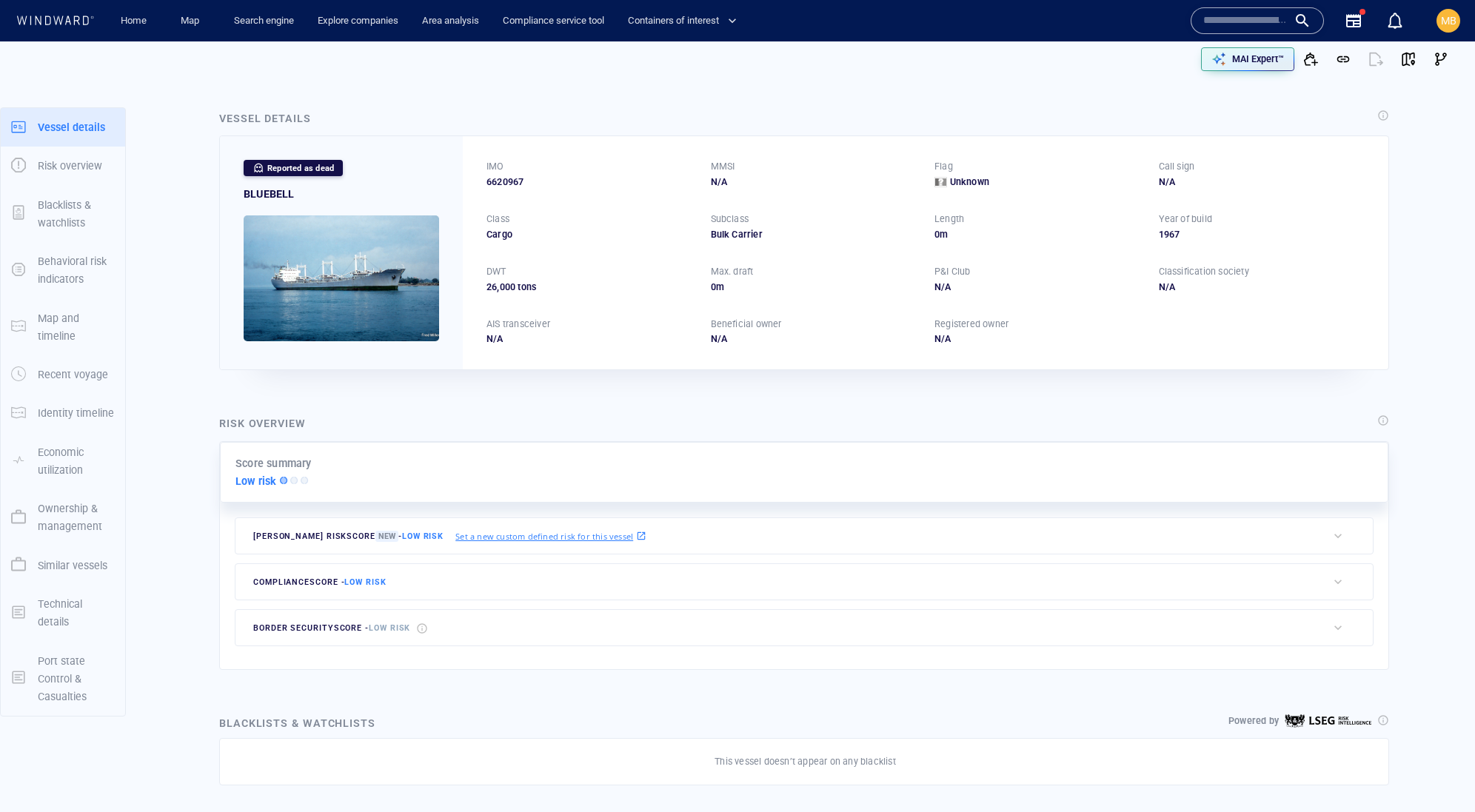
click at [1234, 22] on input "text" at bounding box center [1245, 21] width 84 height 22
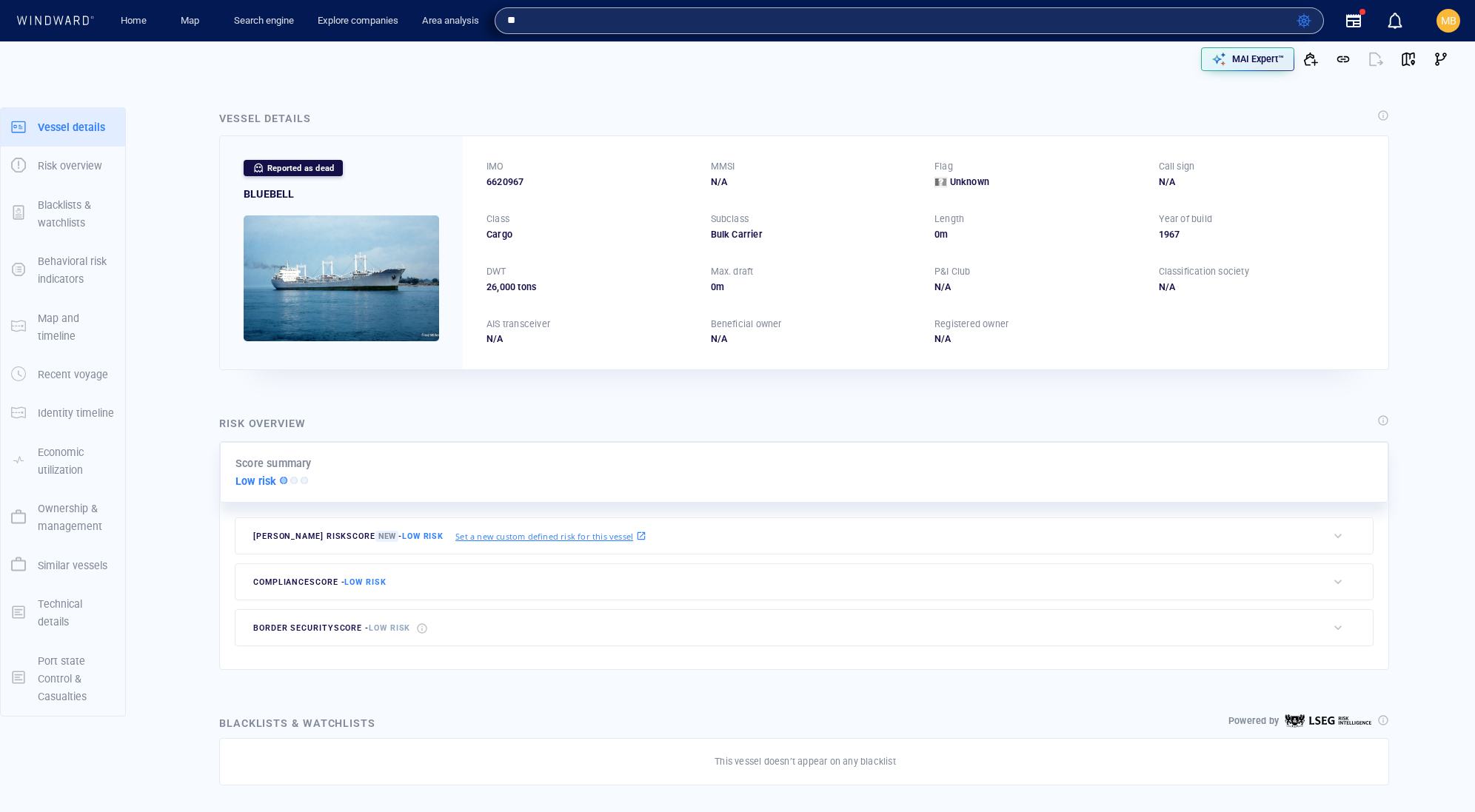
type input "*"
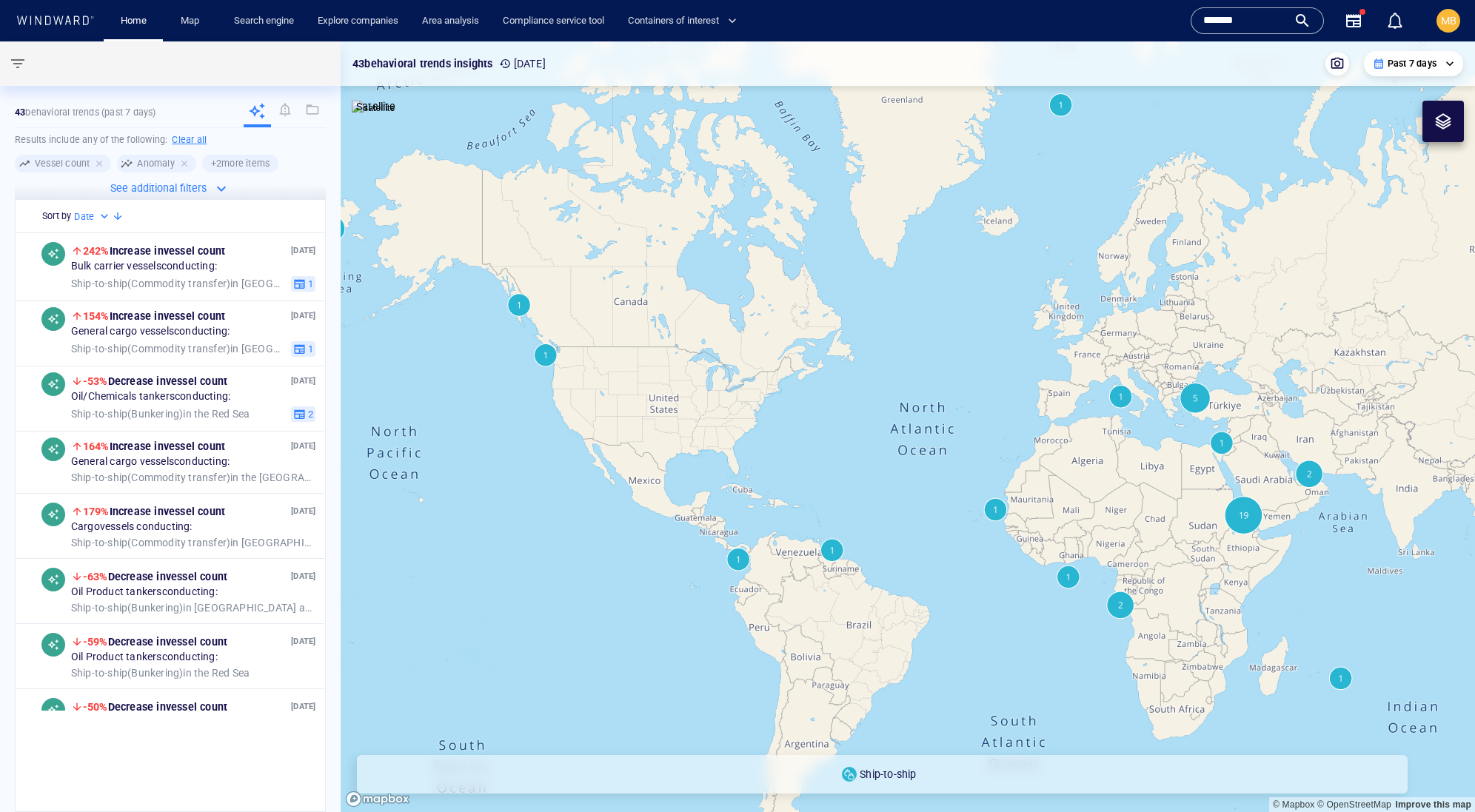
click at [1286, 19] on div "*******" at bounding box center [1257, 21] width 108 height 22
